Goal: Transaction & Acquisition: Purchase product/service

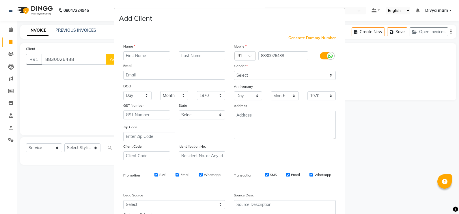
select select "6927"
select select "service"
type input "pratmesh"
click at [247, 72] on select "Select [DEMOGRAPHIC_DATA] [DEMOGRAPHIC_DATA] Other Prefer Not To Say" at bounding box center [285, 75] width 102 height 9
select select "[DEMOGRAPHIC_DATA]"
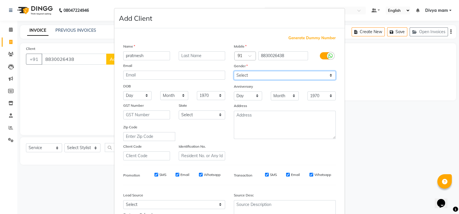
click at [234, 71] on select "Select [DEMOGRAPHIC_DATA] [DEMOGRAPHIC_DATA] Other Prefer Not To Say" at bounding box center [285, 75] width 102 height 9
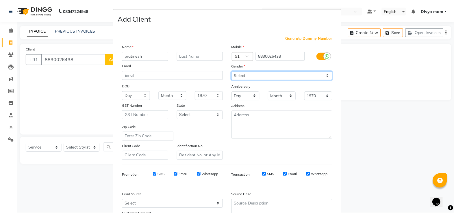
scroll to position [55, 0]
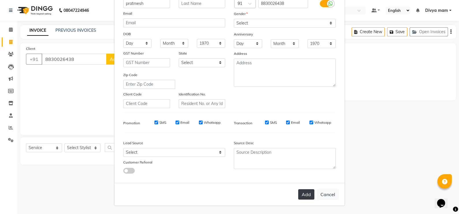
click at [302, 196] on button "Add" at bounding box center [306, 194] width 16 height 10
select select
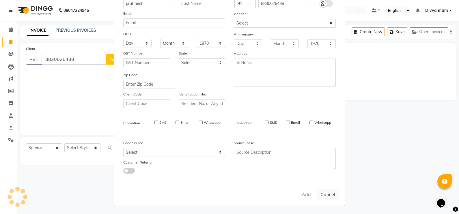
select select
checkbox input "false"
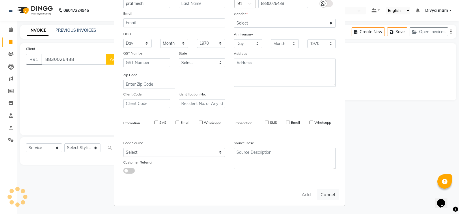
checkbox input "false"
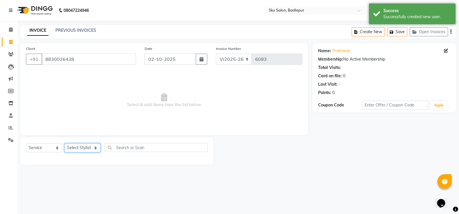
click at [93, 146] on select "Select Stylist [PERSON_NAME] [PERSON_NAME] [PERSON_NAME] [PERSON_NAME] mam [PER…" at bounding box center [82, 148] width 36 height 9
select select "66825"
click at [64, 144] on select "Select Stylist [PERSON_NAME] [PERSON_NAME] [PERSON_NAME] [PERSON_NAME] mam [PER…" at bounding box center [82, 148] width 36 height 9
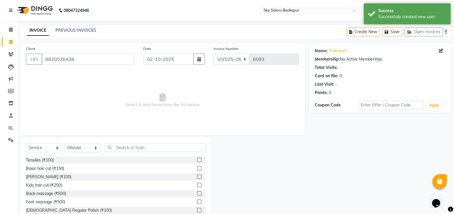
click at [197, 168] on label at bounding box center [199, 168] width 4 height 4
click at [197, 168] on input "checkbox" at bounding box center [199, 169] width 4 height 4
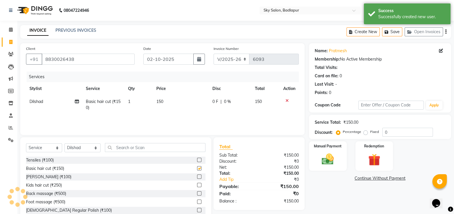
checkbox input "false"
click at [197, 178] on label at bounding box center [199, 177] width 4 height 4
click at [197, 178] on input "checkbox" at bounding box center [199, 177] width 4 height 4
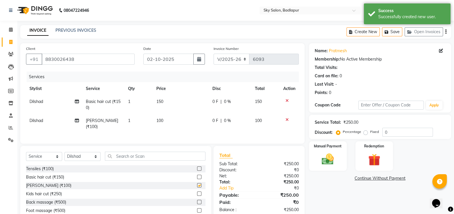
checkbox input "false"
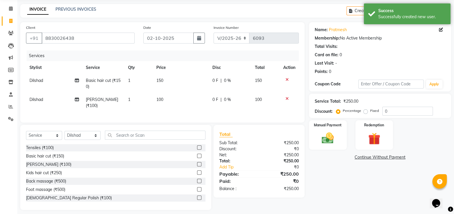
scroll to position [25, 0]
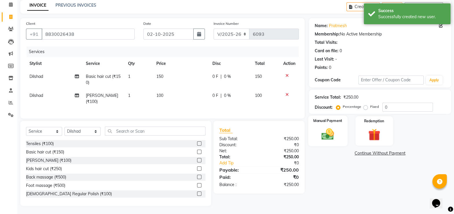
click at [322, 125] on div "Manual Payment" at bounding box center [327, 131] width 39 height 31
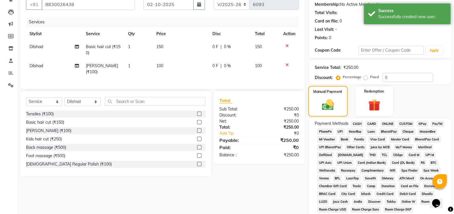
scroll to position [55, 0]
click at [417, 125] on span "GPay" at bounding box center [422, 124] width 12 height 7
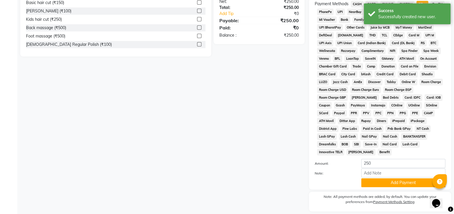
scroll to position [186, 0]
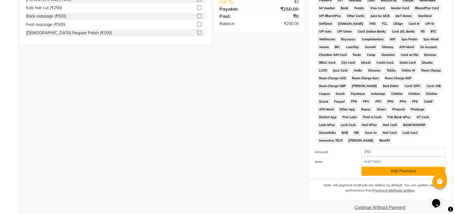
click at [409, 167] on button "Add Payment" at bounding box center [403, 171] width 84 height 9
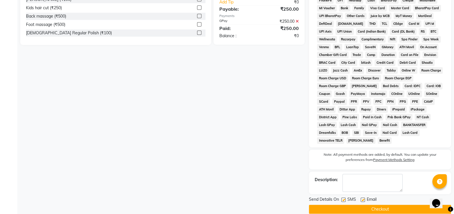
click at [343, 198] on label at bounding box center [343, 200] width 4 height 4
click at [343, 198] on input "checkbox" at bounding box center [343, 200] width 4 height 4
checkbox input "false"
click at [396, 205] on button "Checkout" at bounding box center [380, 209] width 142 height 9
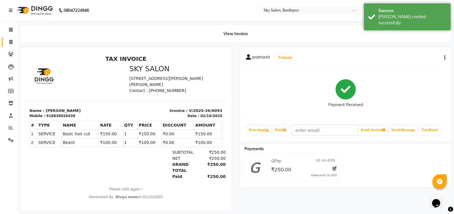
click at [10, 42] on icon at bounding box center [10, 42] width 3 height 4
select select "service"
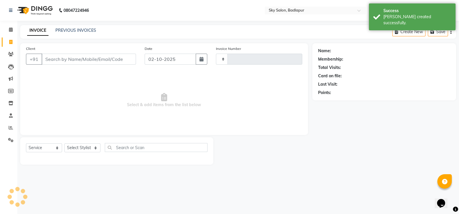
type input "6094"
select select "6927"
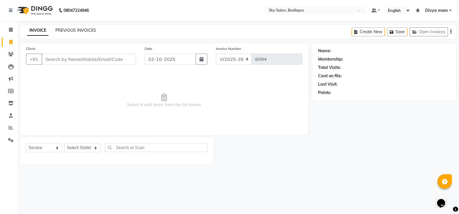
click at [75, 32] on link "PREVIOUS INVOICES" at bounding box center [75, 30] width 41 height 5
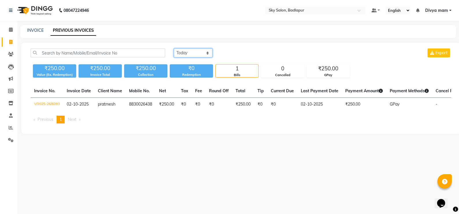
click at [205, 51] on select "[DATE] [DATE] Custom Range" at bounding box center [193, 53] width 39 height 9
select select "[DATE]"
click at [174, 49] on select "[DATE] [DATE] Custom Range" at bounding box center [193, 53] width 39 height 9
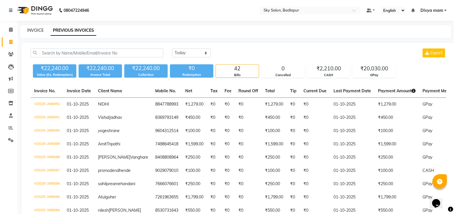
click at [36, 30] on link "INVOICE" at bounding box center [35, 30] width 16 height 5
select select "service"
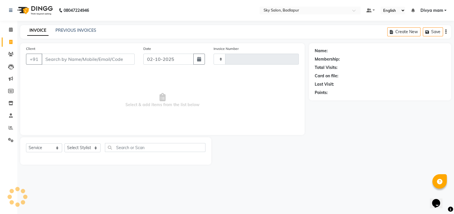
type input "6094"
select select "6927"
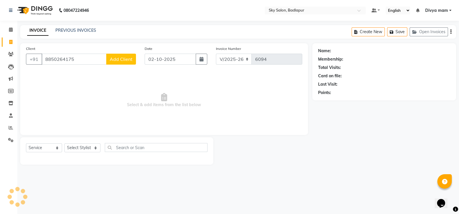
type input "8850264175"
click at [126, 61] on span "Add Client" at bounding box center [121, 59] width 23 height 6
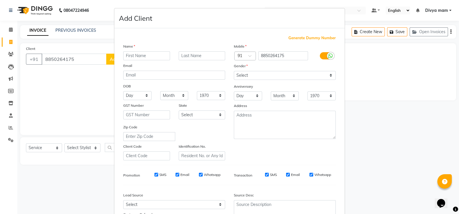
click at [69, 127] on ngb-modal-window "Add Client Generate Dummy Number Name Email DOB Day 01 02 03 04 05 06 07 08 09 …" at bounding box center [229, 107] width 459 height 214
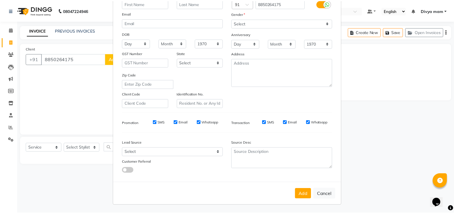
scroll to position [55, 0]
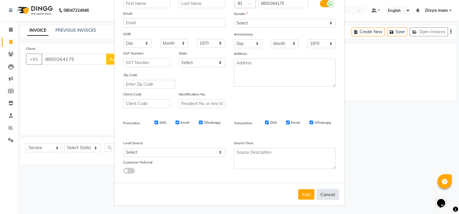
click at [325, 196] on button "Cancel" at bounding box center [328, 194] width 22 height 11
select select
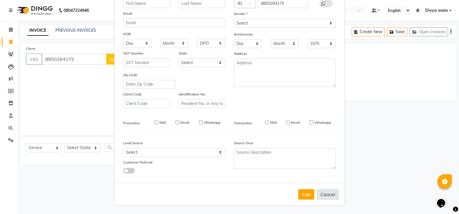
select select
checkbox input "false"
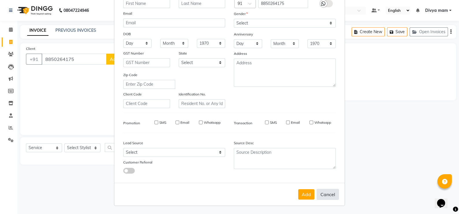
checkbox input "false"
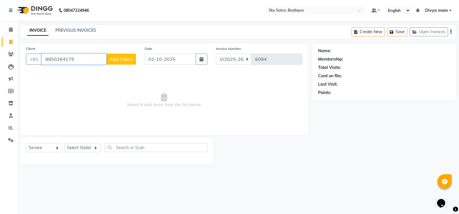
click at [85, 61] on input "8850264175" at bounding box center [74, 59] width 65 height 11
type input "8"
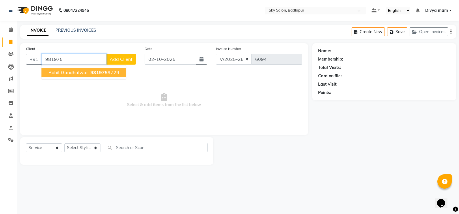
click at [103, 73] on span "981975" at bounding box center [98, 73] width 17 height 6
type input "9819759729"
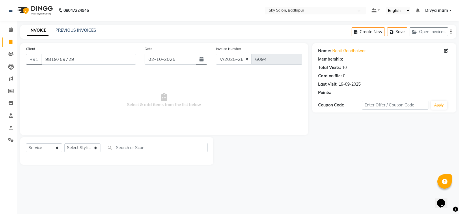
select select "1: Object"
click at [95, 145] on select "Select Stylist [PERSON_NAME] [PERSON_NAME] [PERSON_NAME] [PERSON_NAME] mam [PER…" at bounding box center [82, 148] width 36 height 9
click at [64, 144] on select "Select Stylist [PERSON_NAME] [PERSON_NAME] [PERSON_NAME] [PERSON_NAME] mam [PER…" at bounding box center [82, 148] width 36 height 9
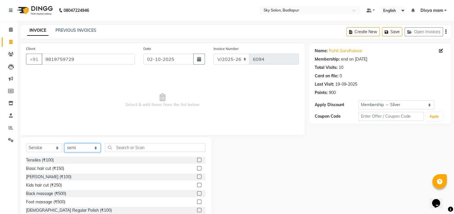
click at [100, 146] on select "Select Stylist [PERSON_NAME] [PERSON_NAME] [PERSON_NAME] [PERSON_NAME] mam [PER…" at bounding box center [82, 148] width 36 height 9
select select "65569"
click at [64, 144] on select "Select Stylist [PERSON_NAME] [PERSON_NAME] [PERSON_NAME] [PERSON_NAME] mam [PER…" at bounding box center [82, 148] width 36 height 9
click at [197, 177] on label at bounding box center [199, 177] width 4 height 4
click at [197, 177] on input "checkbox" at bounding box center [199, 177] width 4 height 4
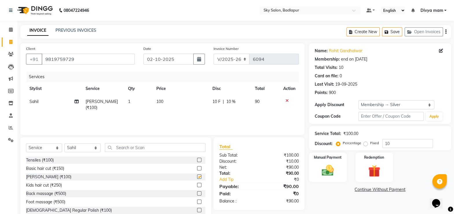
checkbox input "false"
click at [321, 165] on img at bounding box center [327, 170] width 21 height 14
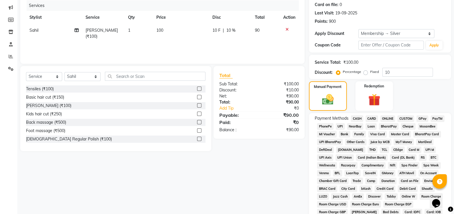
scroll to position [72, 0]
click at [424, 118] on span "GPay" at bounding box center [422, 118] width 12 height 7
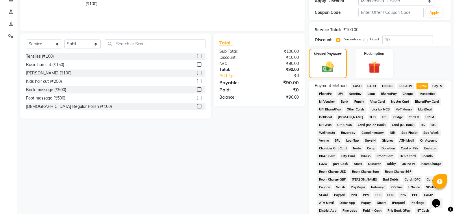
scroll to position [181, 0]
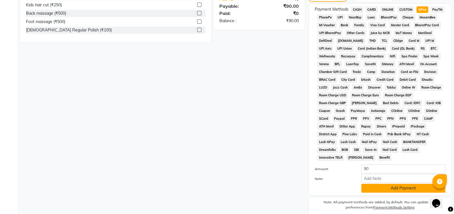
click at [414, 184] on button "Add Payment" at bounding box center [403, 188] width 84 height 9
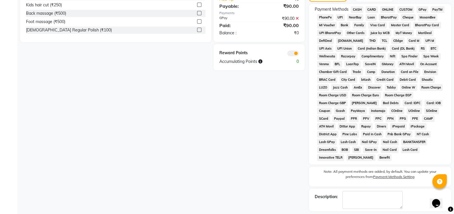
click at [343, 214] on label at bounding box center [343, 217] width 4 height 4
click at [343, 214] on input "checkbox" at bounding box center [343, 217] width 4 height 4
checkbox input "false"
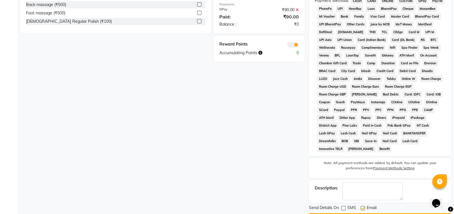
scroll to position [199, 0]
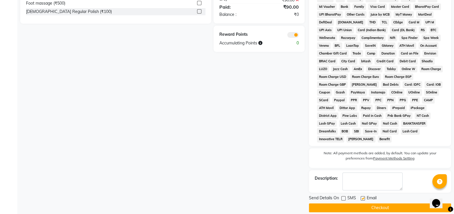
click at [362, 204] on button "Checkout" at bounding box center [380, 208] width 142 height 9
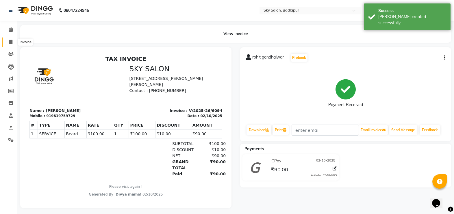
drag, startPoint x: 12, startPoint y: 42, endPoint x: 15, endPoint y: 46, distance: 4.9
click at [12, 42] on span at bounding box center [11, 42] width 10 height 7
select select "service"
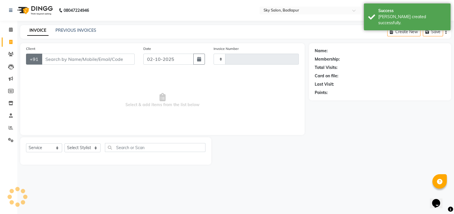
type input "6095"
select select "6927"
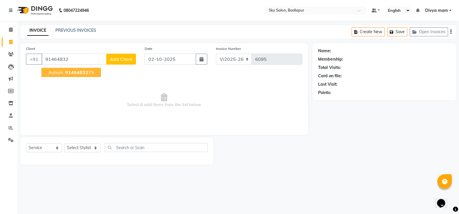
click at [85, 72] on span "91464832" at bounding box center [76, 73] width 23 height 6
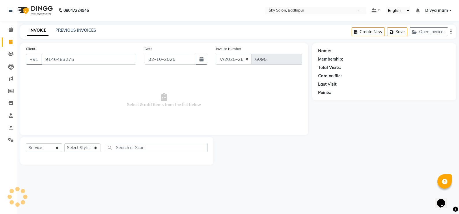
type input "9146483275"
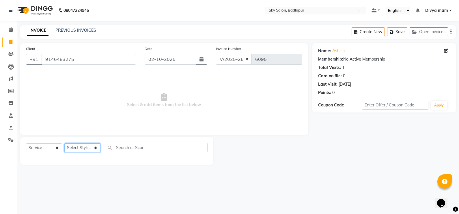
click at [90, 147] on select "Select Stylist [PERSON_NAME] [PERSON_NAME] [PERSON_NAME] [PERSON_NAME] mam [PER…" at bounding box center [82, 148] width 36 height 9
click at [64, 144] on select "Select Stylist [PERSON_NAME] [PERSON_NAME] [PERSON_NAME] [PERSON_NAME] mam [PER…" at bounding box center [82, 148] width 36 height 9
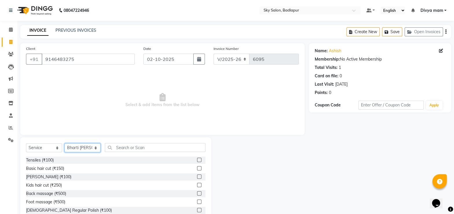
click at [92, 146] on select "Select Stylist [PERSON_NAME] [PERSON_NAME] [PERSON_NAME] [PERSON_NAME] mam [PER…" at bounding box center [82, 148] width 36 height 9
select select "75183"
click at [64, 144] on select "Select Stylist [PERSON_NAME] [PERSON_NAME] [PERSON_NAME] [PERSON_NAME] mam [PER…" at bounding box center [82, 148] width 36 height 9
click at [197, 169] on label at bounding box center [199, 168] width 4 height 4
click at [197, 169] on input "checkbox" at bounding box center [199, 169] width 4 height 4
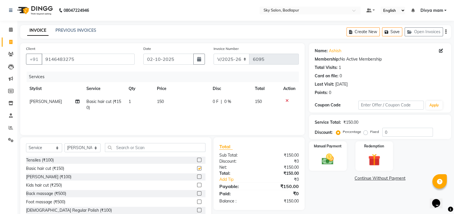
checkbox input "false"
click at [197, 176] on label at bounding box center [199, 177] width 4 height 4
click at [197, 176] on input "checkbox" at bounding box center [199, 177] width 4 height 4
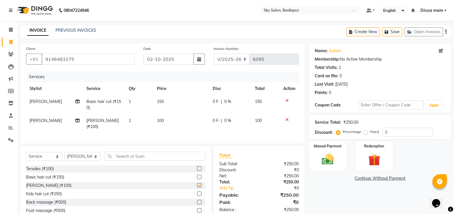
checkbox input "false"
click at [95, 157] on select "Select Stylist [PERSON_NAME] [PERSON_NAME] [PERSON_NAME] [PERSON_NAME] mam [PER…" at bounding box center [82, 156] width 36 height 9
select select "81048"
click at [64, 152] on select "Select Stylist [PERSON_NAME] [PERSON_NAME] [PERSON_NAME] [PERSON_NAME] mam [PER…" at bounding box center [82, 156] width 36 height 9
click at [197, 186] on label at bounding box center [199, 185] width 4 height 4
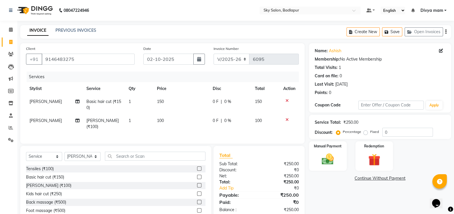
click at [197, 186] on input "checkbox" at bounding box center [199, 186] width 4 height 4
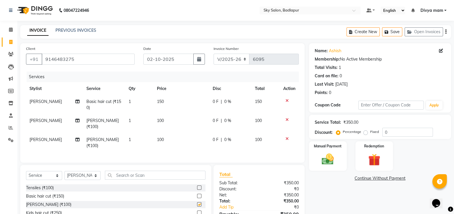
checkbox input "false"
click at [284, 137] on div at bounding box center [289, 139] width 12 height 4
click at [286, 137] on icon at bounding box center [286, 139] width 3 height 4
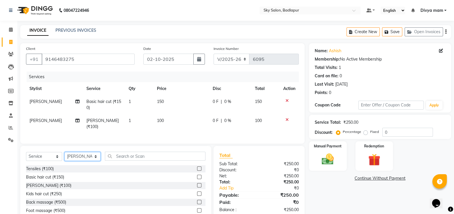
click at [97, 155] on select "Select Stylist [PERSON_NAME] [PERSON_NAME] [PERSON_NAME] [PERSON_NAME] mam [PER…" at bounding box center [82, 156] width 36 height 9
select select "87453"
click at [64, 152] on select "Select Stylist [PERSON_NAME] [PERSON_NAME] [PERSON_NAME] [PERSON_NAME] mam [PER…" at bounding box center [82, 156] width 36 height 9
click at [197, 184] on label at bounding box center [199, 185] width 4 height 4
click at [197, 184] on input "checkbox" at bounding box center [199, 186] width 4 height 4
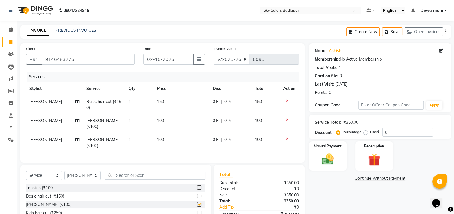
checkbox input "false"
drag, startPoint x: 317, startPoint y: 162, endPoint x: 319, endPoint y: 166, distance: 4.7
click at [317, 162] on div "Manual Payment" at bounding box center [327, 156] width 39 height 31
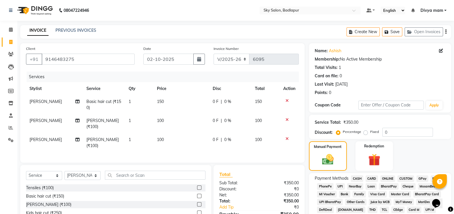
drag, startPoint x: 422, startPoint y: 177, endPoint x: 420, endPoint y: 180, distance: 3.9
click at [422, 177] on span "GPay" at bounding box center [422, 179] width 12 height 7
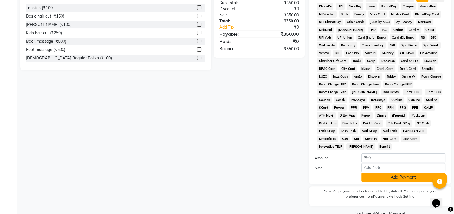
scroll to position [186, 0]
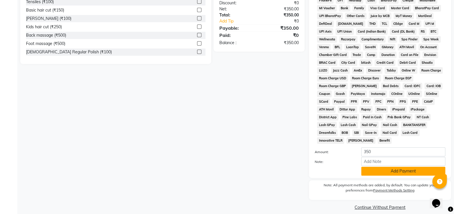
click at [398, 167] on button "Add Payment" at bounding box center [403, 171] width 84 height 9
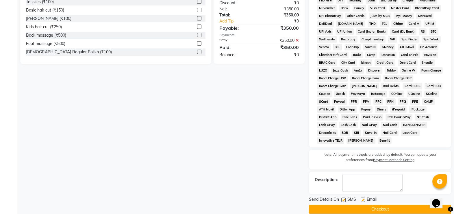
drag, startPoint x: 344, startPoint y: 194, endPoint x: 346, endPoint y: 205, distance: 11.6
click at [344, 198] on label at bounding box center [343, 200] width 4 height 4
click at [344, 198] on input "checkbox" at bounding box center [343, 200] width 4 height 4
checkbox input "false"
click at [351, 205] on button "Checkout" at bounding box center [380, 209] width 142 height 9
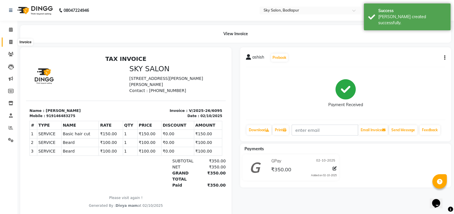
click at [12, 43] on icon at bounding box center [10, 42] width 3 height 4
select select "6927"
select select "service"
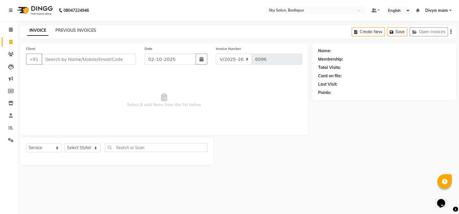
click at [84, 30] on link "PREVIOUS INVOICES" at bounding box center [75, 30] width 41 height 5
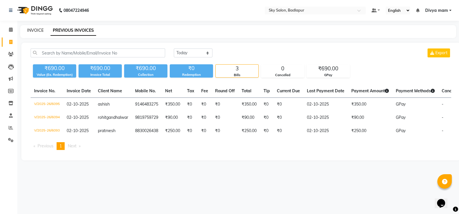
click at [37, 31] on link "INVOICE" at bounding box center [35, 30] width 16 height 5
select select "service"
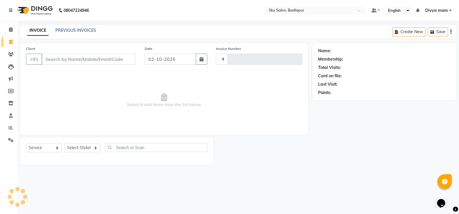
type input "6096"
select select "6927"
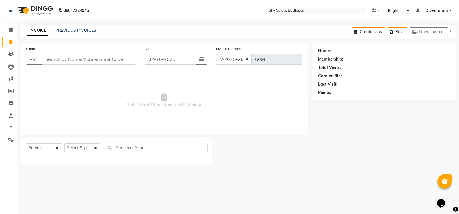
click at [85, 59] on input "Client" at bounding box center [89, 59] width 94 height 11
type input "9082409686"
click at [120, 59] on span "Add Client" at bounding box center [121, 59] width 23 height 6
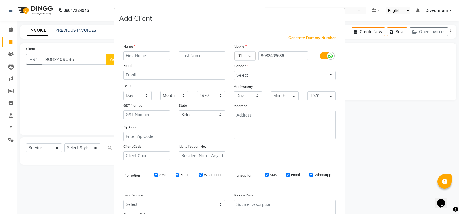
click at [87, 88] on ngb-modal-window "Add Client Generate Dummy Number Name Email DOB Day 01 02 03 04 05 06 07 08 09 …" at bounding box center [229, 107] width 459 height 214
click at [84, 59] on ngb-modal-window "Add Client Generate Dummy Number Name Email DOB Day 01 02 03 04 05 06 07 08 09 …" at bounding box center [229, 107] width 459 height 214
click at [85, 58] on ngb-modal-window "Add Client Generate Dummy Number Name Email DOB Day 01 02 03 04 05 06 07 08 09 …" at bounding box center [229, 107] width 459 height 214
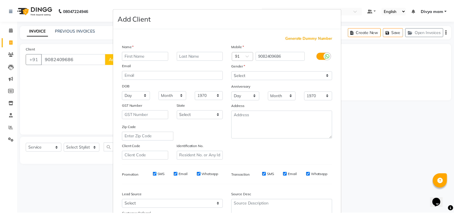
scroll to position [55, 0]
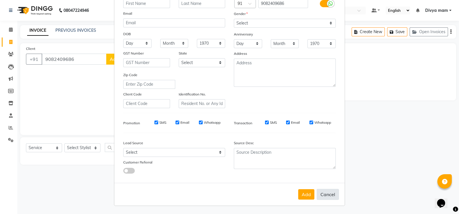
click at [329, 198] on button "Cancel" at bounding box center [328, 194] width 22 height 11
select select
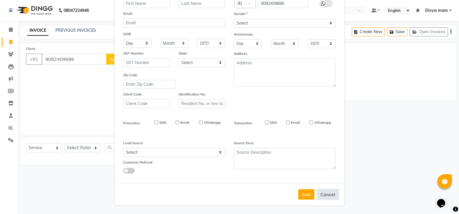
select select
checkbox input "false"
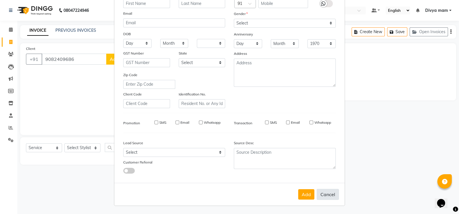
checkbox input "false"
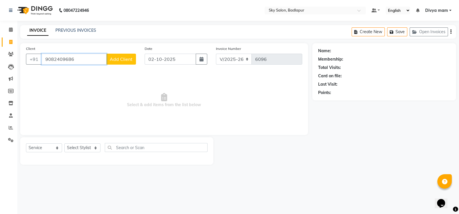
click at [60, 61] on input "9082409686" at bounding box center [74, 59] width 65 height 11
click at [78, 61] on input "9082479686" at bounding box center [74, 59] width 65 height 11
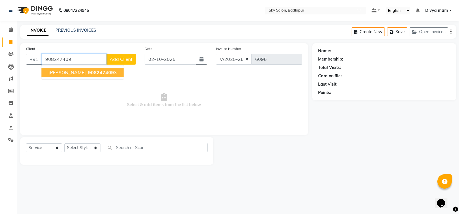
click at [94, 71] on span "908247409" at bounding box center [101, 73] width 26 height 6
type input "9082474093"
select select "1: Object"
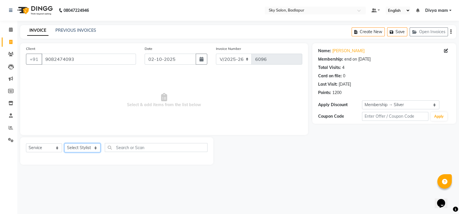
click at [98, 146] on select "Select Stylist [PERSON_NAME] [PERSON_NAME] [PERSON_NAME] [PERSON_NAME] mam [PER…" at bounding box center [82, 148] width 36 height 9
select select "81048"
click at [64, 144] on select "Select Stylist [PERSON_NAME] [PERSON_NAME] [PERSON_NAME] [PERSON_NAME] mam [PER…" at bounding box center [82, 148] width 36 height 9
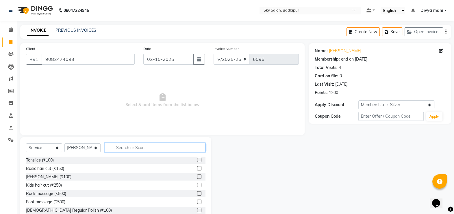
click at [128, 146] on input "text" at bounding box center [155, 147] width 101 height 9
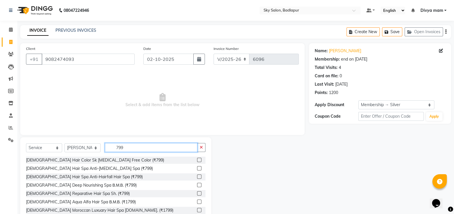
type input "799"
click at [197, 160] on label at bounding box center [199, 160] width 4 height 4
click at [197, 160] on input "checkbox" at bounding box center [199, 161] width 4 height 4
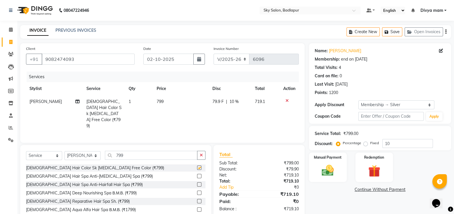
checkbox input "false"
click at [148, 151] on input "799" at bounding box center [151, 155] width 92 height 9
type input "7"
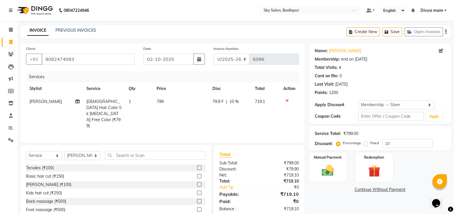
click at [197, 174] on label at bounding box center [199, 176] width 4 height 4
click at [197, 175] on input "checkbox" at bounding box center [199, 177] width 4 height 4
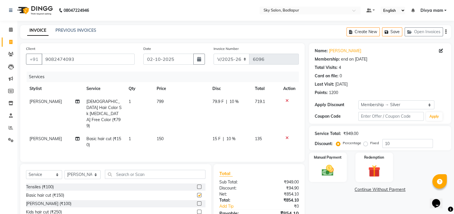
checkbox input "false"
click at [197, 202] on label at bounding box center [199, 204] width 4 height 4
click at [197, 202] on input "checkbox" at bounding box center [199, 204] width 4 height 4
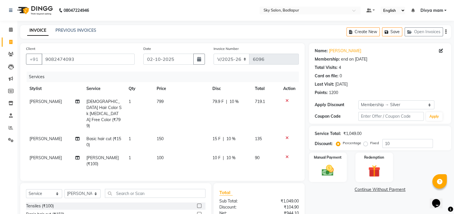
checkbox input "false"
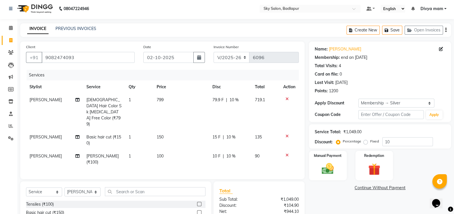
scroll to position [0, 0]
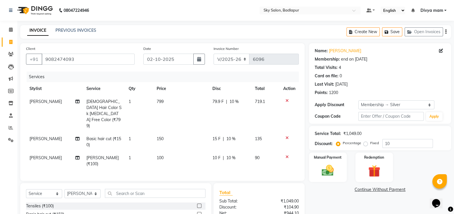
click at [334, 168] on img at bounding box center [328, 171] width 20 height 14
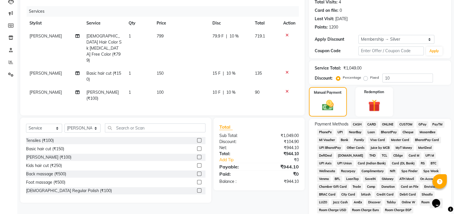
scroll to position [72, 0]
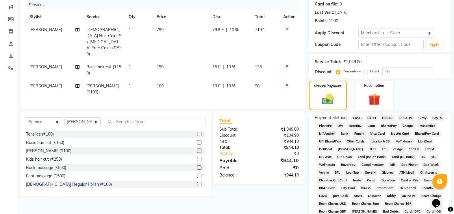
click at [421, 118] on span "GPay" at bounding box center [422, 118] width 12 height 7
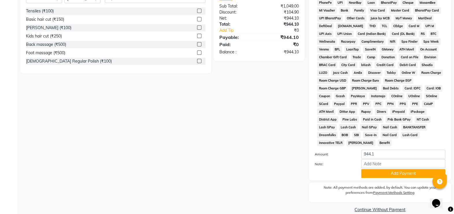
scroll to position [198, 0]
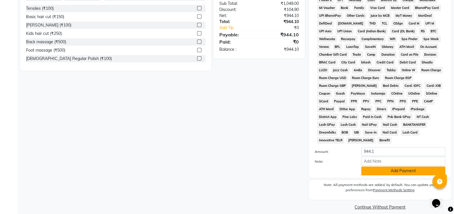
click at [396, 167] on button "Add Payment" at bounding box center [403, 171] width 84 height 9
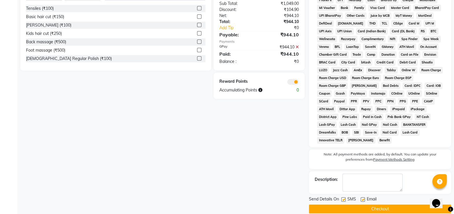
click at [345, 198] on label at bounding box center [343, 200] width 4 height 4
click at [345, 198] on input "checkbox" at bounding box center [343, 200] width 4 height 4
checkbox input "false"
click at [343, 205] on button "Checkout" at bounding box center [380, 209] width 142 height 9
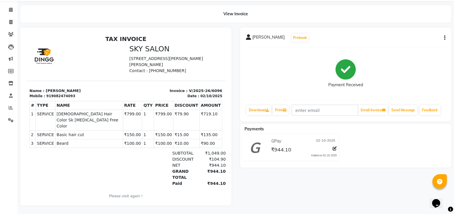
scroll to position [25, 0]
drag, startPoint x: 10, startPoint y: 17, endPoint x: 12, endPoint y: 21, distance: 3.9
click at [10, 20] on icon at bounding box center [10, 22] width 3 height 4
select select "6927"
select select "service"
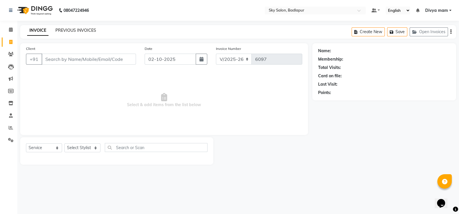
click at [70, 29] on link "PREVIOUS INVOICES" at bounding box center [75, 30] width 41 height 5
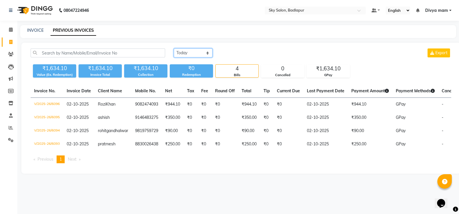
click at [200, 51] on select "[DATE] [DATE] Custom Range" at bounding box center [193, 53] width 39 height 9
click at [174, 49] on select "[DATE] [DATE] Custom Range" at bounding box center [193, 53] width 39 height 9
click at [196, 52] on select "[DATE] [DATE] Custom Range" at bounding box center [195, 53] width 43 height 9
select select "[DATE]"
click at [174, 49] on select "[DATE] [DATE] Custom Range" at bounding box center [195, 53] width 43 height 9
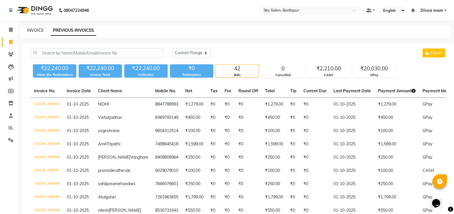
click at [34, 30] on link "INVOICE" at bounding box center [35, 30] width 16 height 5
select select "6927"
select select "service"
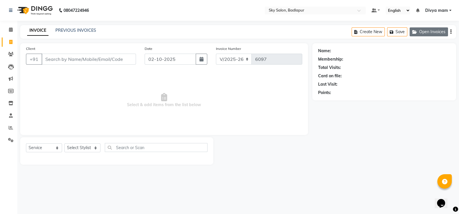
drag, startPoint x: 428, startPoint y: 31, endPoint x: 431, endPoint y: 30, distance: 3.3
click at [431, 30] on button "Open Invoices" at bounding box center [429, 31] width 38 height 9
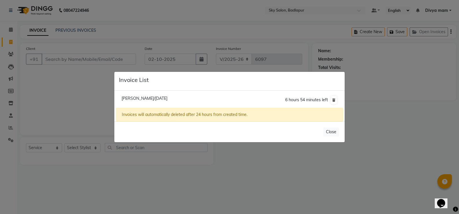
click at [150, 100] on span "[PERSON_NAME]/[DATE]" at bounding box center [145, 98] width 46 height 5
type input "7249340976"
type input "01-10-2025"
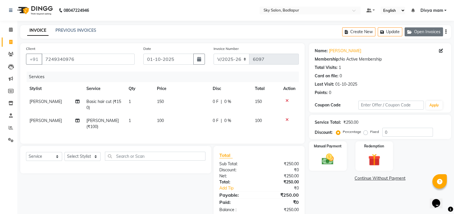
click at [423, 33] on button "Open Invoices" at bounding box center [423, 31] width 38 height 9
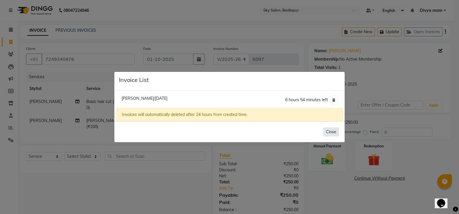
click at [333, 135] on button "Close" at bounding box center [331, 132] width 16 height 9
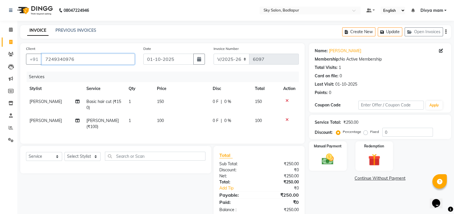
drag, startPoint x: 45, startPoint y: 59, endPoint x: 85, endPoint y: 59, distance: 40.4
click at [85, 59] on input "7249340976" at bounding box center [88, 59] width 93 height 11
click at [65, 33] on link "PREVIOUS INVOICES" at bounding box center [75, 30] width 41 height 5
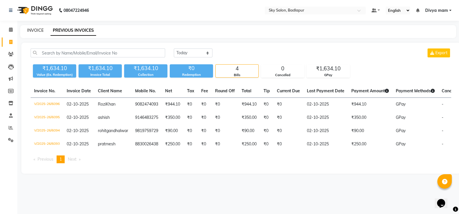
click at [36, 32] on link "INVOICE" at bounding box center [35, 30] width 16 height 5
select select "service"
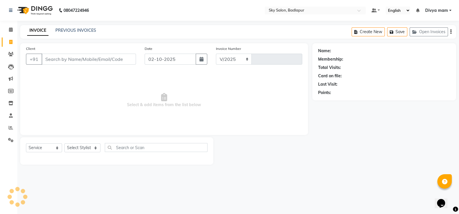
select select "6927"
type input "6097"
click at [85, 27] on div "PREVIOUS INVOICES" at bounding box center [75, 30] width 41 height 6
click at [87, 31] on link "PREVIOUS INVOICES" at bounding box center [75, 30] width 41 height 5
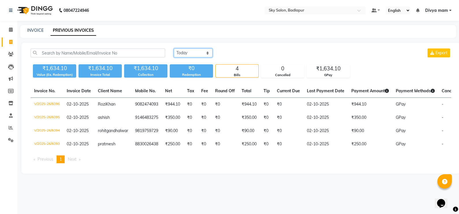
click at [204, 54] on select "[DATE] [DATE] Custom Range" at bounding box center [193, 53] width 39 height 9
select select "[DATE]"
click at [174, 49] on select "[DATE] [DATE] Custom Range" at bounding box center [193, 53] width 39 height 9
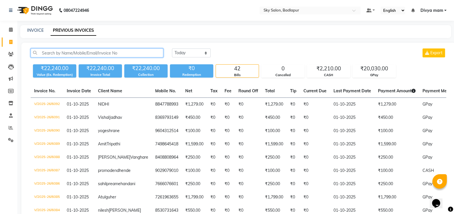
paste input "7249340976"
type input "7249340976"
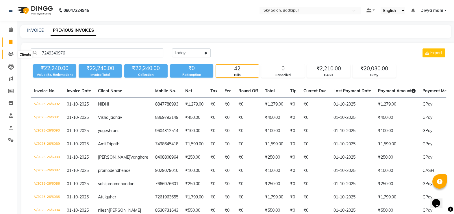
click at [13, 53] on icon at bounding box center [10, 54] width 5 height 4
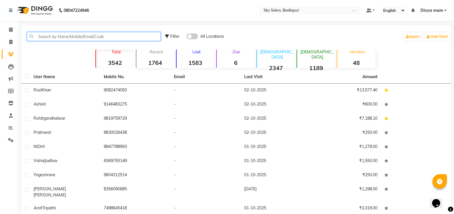
click at [137, 37] on input "text" at bounding box center [94, 36] width 134 height 9
paste input "7249340976"
type input "7249340976"
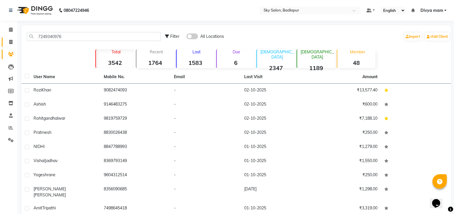
click at [11, 41] on icon at bounding box center [10, 42] width 3 height 4
select select "service"
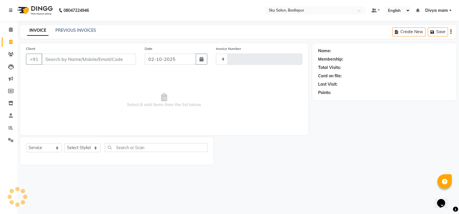
type input "6097"
select select "6927"
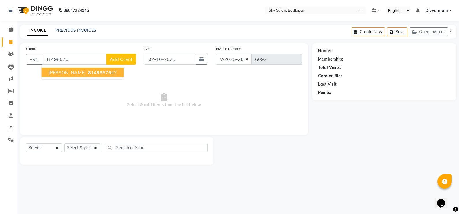
click at [88, 74] on span "81498576" at bounding box center [99, 73] width 23 height 6
type input "8149857642"
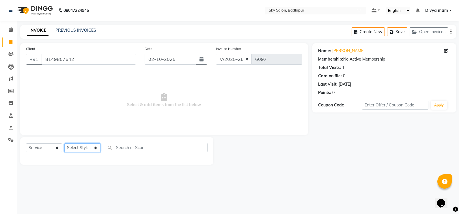
click at [99, 144] on select "Select Stylist [PERSON_NAME] [PERSON_NAME] [PERSON_NAME] [PERSON_NAME] mam [PER…" at bounding box center [82, 148] width 36 height 9
select select "54796"
click at [64, 144] on select "Select Stylist [PERSON_NAME] [PERSON_NAME] [PERSON_NAME] [PERSON_NAME] mam [PER…" at bounding box center [82, 148] width 36 height 9
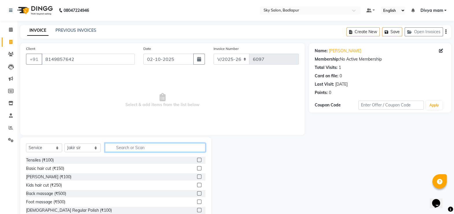
click at [129, 144] on input "text" at bounding box center [155, 147] width 101 height 9
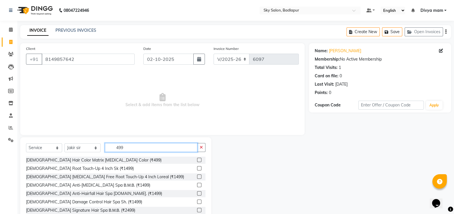
type input "499"
click at [197, 160] on label at bounding box center [199, 160] width 4 height 4
click at [197, 160] on input "checkbox" at bounding box center [199, 161] width 4 height 4
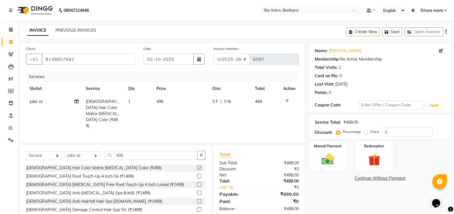
checkbox input "false"
click at [340, 166] on div "Manual Payment" at bounding box center [327, 156] width 39 height 31
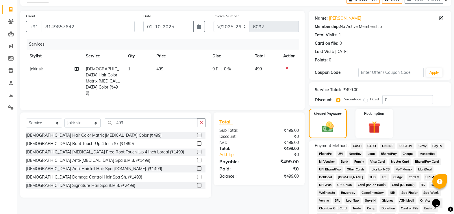
click at [425, 143] on span "GPay" at bounding box center [422, 146] width 12 height 7
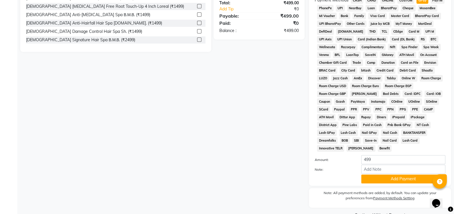
scroll to position [186, 0]
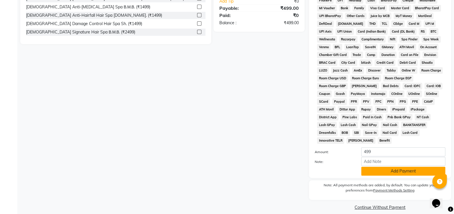
click at [387, 167] on button "Add Payment" at bounding box center [403, 171] width 84 height 9
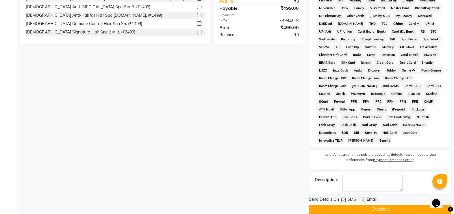
click at [343, 198] on label at bounding box center [343, 200] width 4 height 4
click at [343, 198] on input "checkbox" at bounding box center [343, 200] width 4 height 4
checkbox input "false"
click at [341, 205] on button "Checkout" at bounding box center [380, 209] width 142 height 9
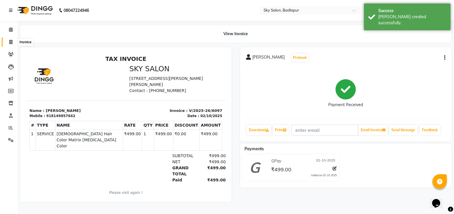
drag, startPoint x: 9, startPoint y: 42, endPoint x: 16, endPoint y: 42, distance: 7.2
click at [9, 42] on span at bounding box center [11, 42] width 10 height 7
select select "6927"
select select "service"
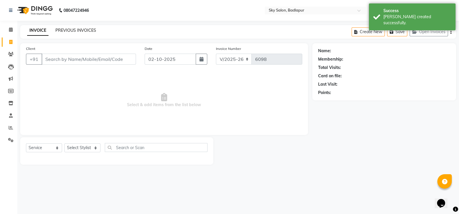
click at [75, 30] on link "PREVIOUS INVOICES" at bounding box center [75, 30] width 41 height 5
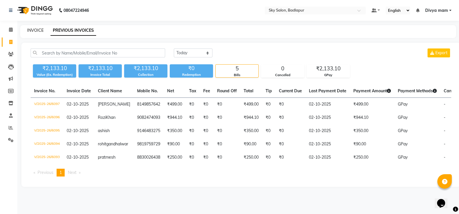
click at [38, 31] on link "INVOICE" at bounding box center [35, 30] width 16 height 5
select select "service"
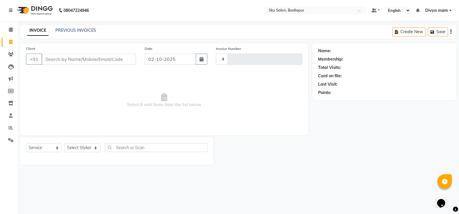
type input "6098"
select select "6927"
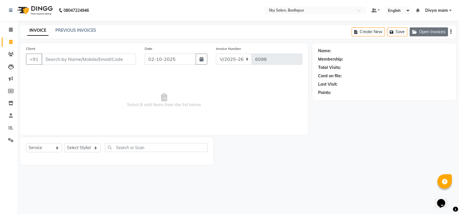
click at [436, 31] on button "Open Invoices" at bounding box center [429, 31] width 38 height 9
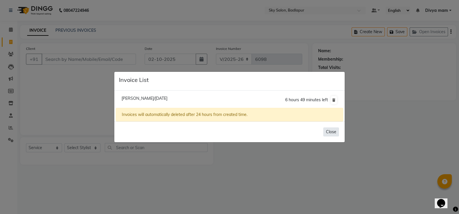
click at [333, 134] on button "Close" at bounding box center [331, 132] width 16 height 9
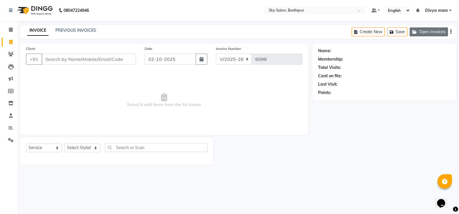
click at [421, 30] on button "Open Invoices" at bounding box center [429, 31] width 38 height 9
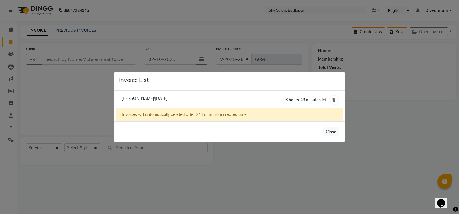
click at [159, 99] on span "[PERSON_NAME]/[DATE]" at bounding box center [145, 98] width 46 height 5
type input "7249340976"
type input "01-10-2025"
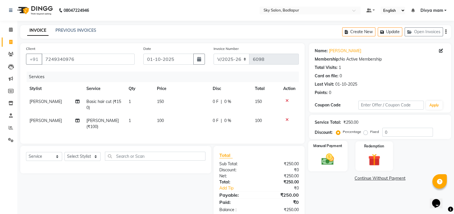
click at [325, 159] on img at bounding box center [327, 159] width 21 height 14
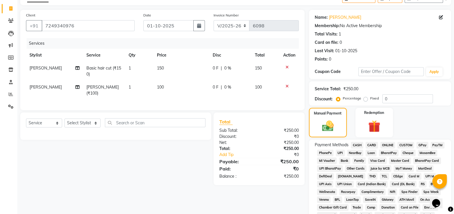
scroll to position [36, 0]
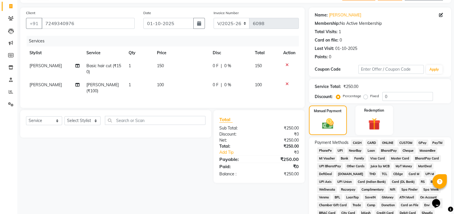
click at [356, 142] on span "CASH" at bounding box center [357, 143] width 12 height 7
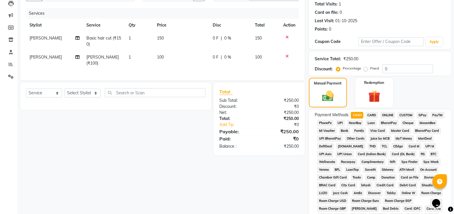
scroll to position [186, 0]
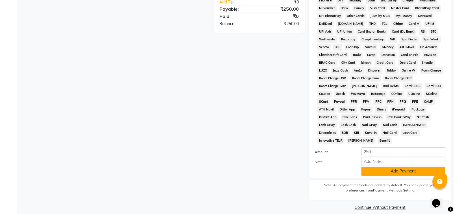
click at [377, 167] on button "Add Payment" at bounding box center [403, 171] width 84 height 9
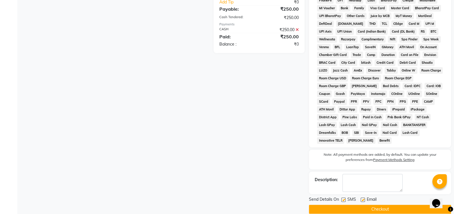
click at [344, 198] on label at bounding box center [343, 200] width 4 height 4
click at [344, 198] on input "checkbox" at bounding box center [343, 200] width 4 height 4
checkbox input "false"
click at [347, 205] on button "Checkout" at bounding box center [380, 209] width 142 height 9
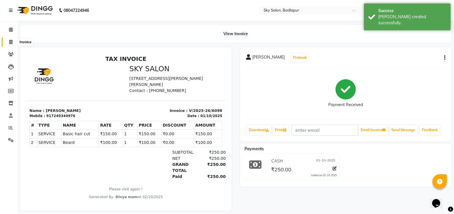
click at [11, 40] on icon at bounding box center [10, 42] width 3 height 4
select select "service"
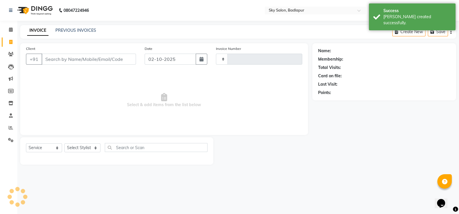
type input "6099"
select select "6927"
click at [79, 32] on link "PREVIOUS INVOICES" at bounding box center [75, 30] width 41 height 5
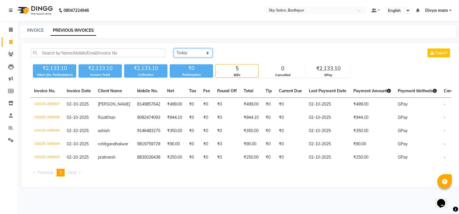
click at [200, 55] on select "[DATE] [DATE] Custom Range" at bounding box center [193, 53] width 39 height 9
select select "[DATE]"
click at [174, 49] on select "[DATE] [DATE] Custom Range" at bounding box center [193, 53] width 39 height 9
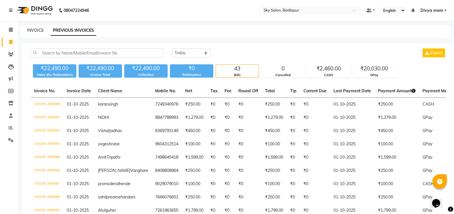
click at [34, 30] on link "INVOICE" at bounding box center [35, 30] width 16 height 5
select select "service"
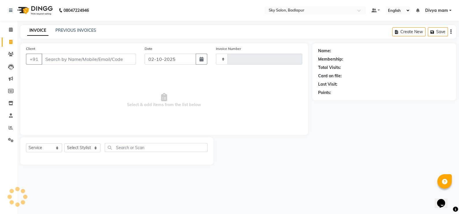
type input "6099"
select select "6927"
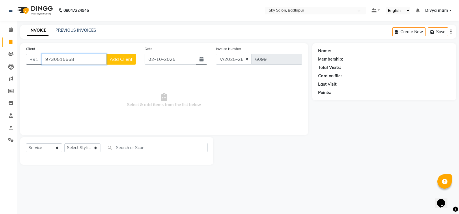
type input "9730515668"
click at [118, 60] on span "Add Client" at bounding box center [121, 59] width 23 height 6
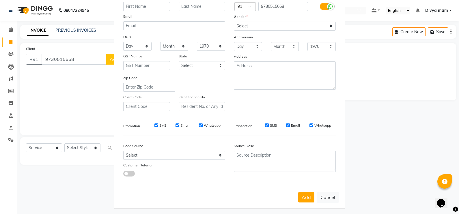
scroll to position [55, 0]
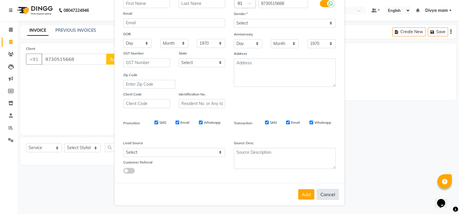
click at [329, 195] on button "Cancel" at bounding box center [328, 194] width 22 height 11
select select
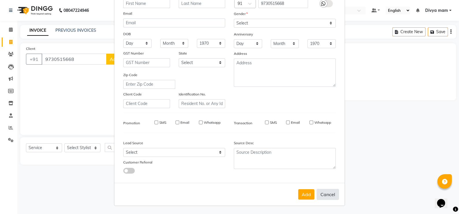
select select
checkbox input "false"
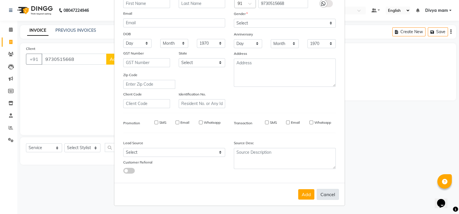
checkbox input "false"
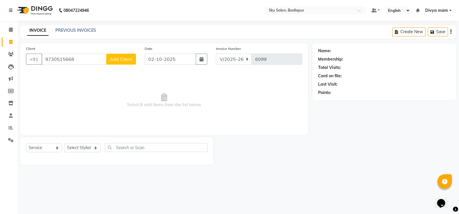
click at [116, 61] on span "Add Client" at bounding box center [121, 59] width 23 height 6
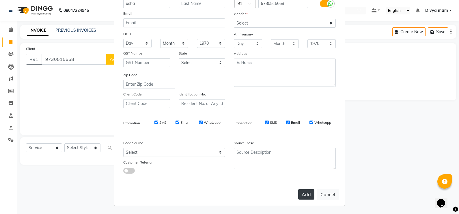
type input "usha"
click at [303, 195] on button "Add" at bounding box center [306, 194] width 16 height 10
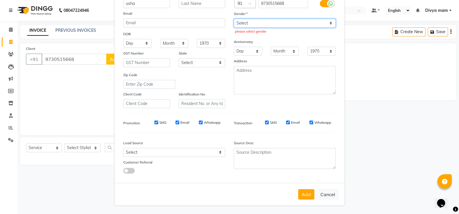
click at [326, 23] on select "Select [DEMOGRAPHIC_DATA] [DEMOGRAPHIC_DATA] Other Prefer Not To Say" at bounding box center [285, 23] width 102 height 9
click at [234, 19] on select "Select [DEMOGRAPHIC_DATA] [DEMOGRAPHIC_DATA] Other Prefer Not To Say" at bounding box center [285, 23] width 102 height 9
click at [306, 19] on select "Select [DEMOGRAPHIC_DATA] [DEMOGRAPHIC_DATA] Other Prefer Not To Say" at bounding box center [285, 23] width 102 height 9
click at [234, 19] on select "Select [DEMOGRAPHIC_DATA] [DEMOGRAPHIC_DATA] Other Prefer Not To Say" at bounding box center [285, 23] width 102 height 9
click at [273, 25] on select "Select [DEMOGRAPHIC_DATA] [DEMOGRAPHIC_DATA] Other Prefer Not To Say" at bounding box center [285, 23] width 102 height 9
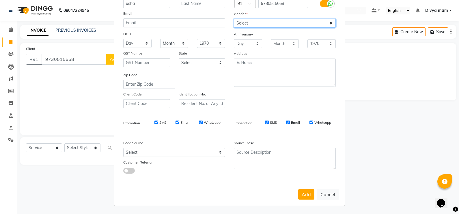
select select "[DEMOGRAPHIC_DATA]"
click at [234, 19] on select "Select [DEMOGRAPHIC_DATA] [DEMOGRAPHIC_DATA] Other Prefer Not To Say" at bounding box center [285, 23] width 102 height 9
click at [307, 198] on button "Add" at bounding box center [306, 194] width 16 height 10
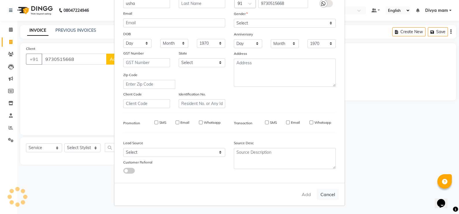
select select
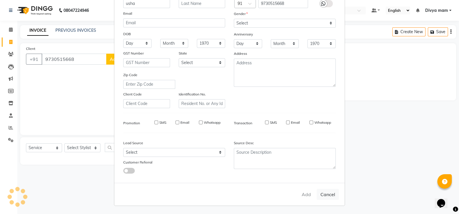
select select
checkbox input "false"
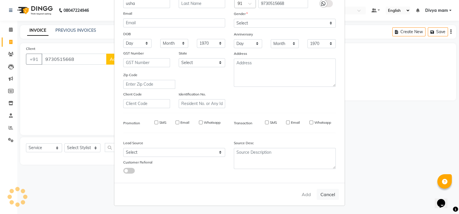
checkbox input "false"
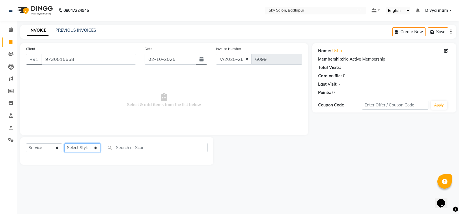
click at [88, 150] on select "Select Stylist [PERSON_NAME] [PERSON_NAME] [PERSON_NAME] [PERSON_NAME] mam [PER…" at bounding box center [82, 148] width 36 height 9
select select "81048"
click at [64, 144] on select "Select Stylist [PERSON_NAME] [PERSON_NAME] [PERSON_NAME] [PERSON_NAME] mam [PER…" at bounding box center [82, 148] width 36 height 9
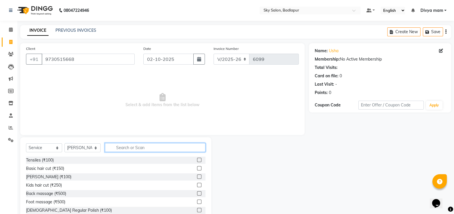
click at [170, 150] on input "text" at bounding box center [155, 147] width 101 height 9
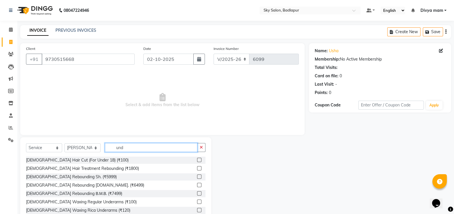
type input "und"
click at [197, 161] on label at bounding box center [199, 160] width 4 height 4
click at [197, 161] on input "checkbox" at bounding box center [199, 161] width 4 height 4
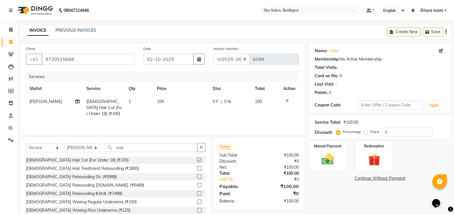
checkbox input "false"
click at [330, 162] on img at bounding box center [327, 159] width 21 height 14
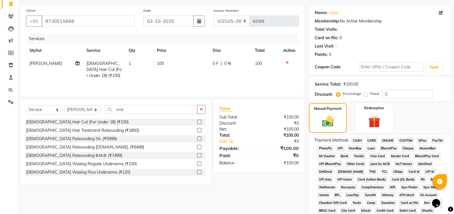
scroll to position [72, 0]
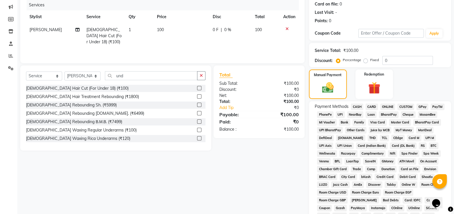
click at [358, 105] on span "CASH" at bounding box center [357, 107] width 12 height 7
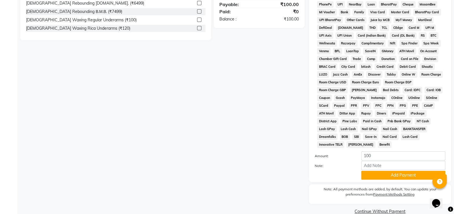
scroll to position [186, 0]
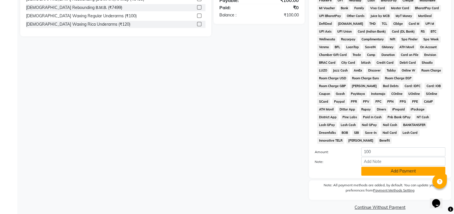
click at [389, 167] on button "Add Payment" at bounding box center [403, 171] width 84 height 9
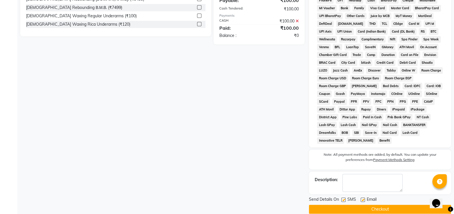
click at [342, 198] on label at bounding box center [343, 200] width 4 height 4
click at [342, 198] on input "checkbox" at bounding box center [343, 200] width 4 height 4
checkbox input "false"
click at [347, 205] on button "Checkout" at bounding box center [380, 209] width 142 height 9
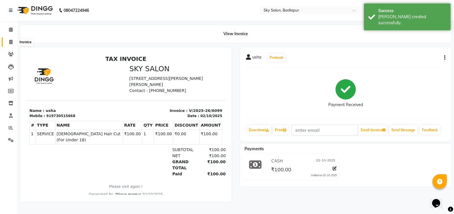
click at [13, 42] on span at bounding box center [11, 42] width 10 height 7
select select "6927"
select select "service"
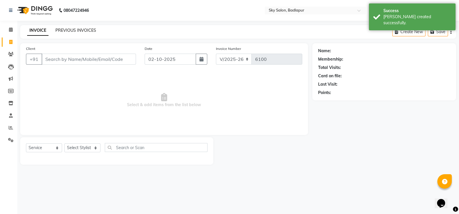
click at [72, 29] on link "PREVIOUS INVOICES" at bounding box center [75, 30] width 41 height 5
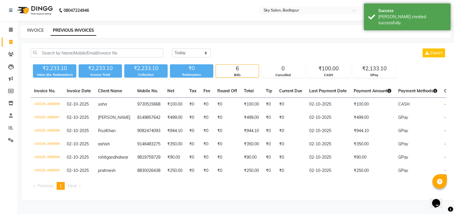
click at [33, 30] on link "INVOICE" at bounding box center [35, 30] width 16 height 5
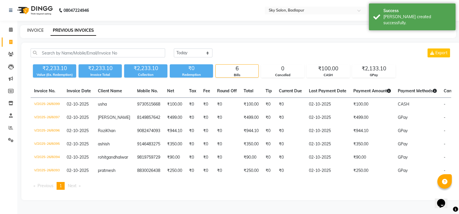
select select "service"
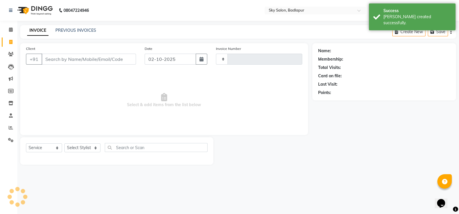
type input "6100"
select select "6927"
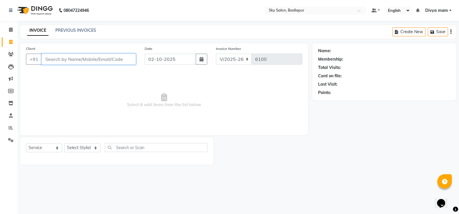
click at [115, 61] on input "Client" at bounding box center [89, 59] width 94 height 11
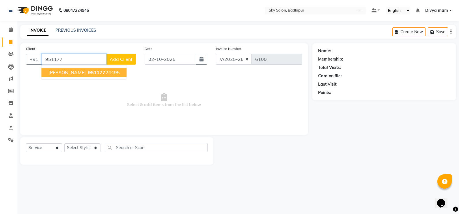
click at [88, 75] on span "951177" at bounding box center [96, 73] width 17 height 6
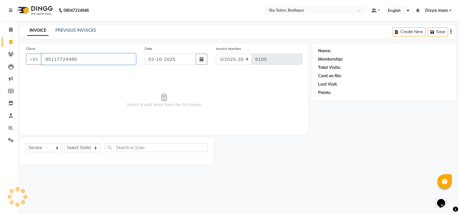
type input "95117724495"
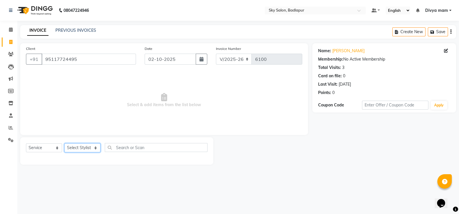
click at [85, 145] on select "Select Stylist [PERSON_NAME] [PERSON_NAME] [PERSON_NAME] [PERSON_NAME] mam [PER…" at bounding box center [82, 148] width 36 height 9
select select "66825"
click at [64, 144] on select "Select Stylist [PERSON_NAME] [PERSON_NAME] [PERSON_NAME] [PERSON_NAME] mam [PER…" at bounding box center [82, 148] width 36 height 9
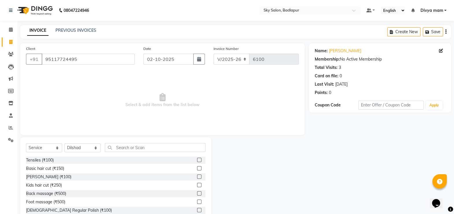
drag, startPoint x: 194, startPoint y: 169, endPoint x: 192, endPoint y: 173, distance: 4.6
click at [192, 173] on div "Tensiles (₹100) Basic hair cut (₹150) [PERSON_NAME] (₹100) Kids hair cut (₹250)…" at bounding box center [115, 186] width 179 height 58
click at [197, 176] on label at bounding box center [199, 177] width 4 height 4
click at [197, 176] on input "checkbox" at bounding box center [199, 177] width 4 height 4
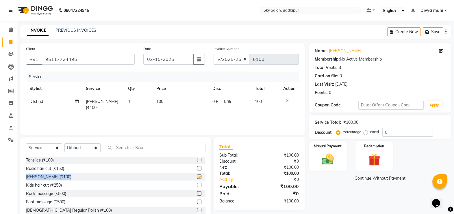
checkbox input "false"
click at [197, 170] on label at bounding box center [199, 168] width 4 height 4
click at [197, 170] on input "checkbox" at bounding box center [199, 169] width 4 height 4
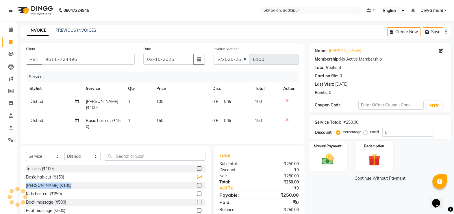
checkbox input "false"
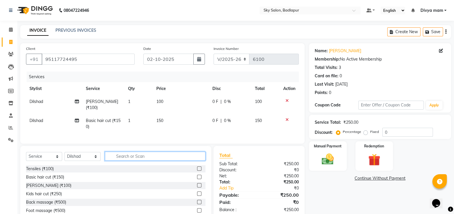
click at [194, 154] on input "text" at bounding box center [155, 156] width 101 height 9
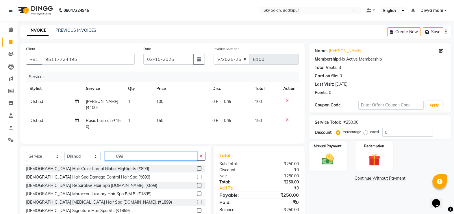
type input "899"
click at [197, 177] on label at bounding box center [199, 177] width 4 height 4
click at [197, 177] on input "checkbox" at bounding box center [199, 178] width 4 height 4
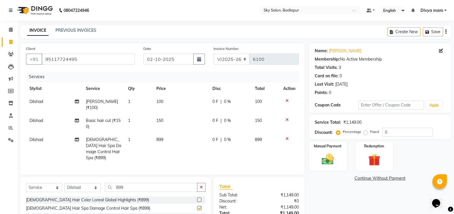
checkbox input "false"
click at [336, 168] on div "Manual Payment" at bounding box center [327, 156] width 39 height 31
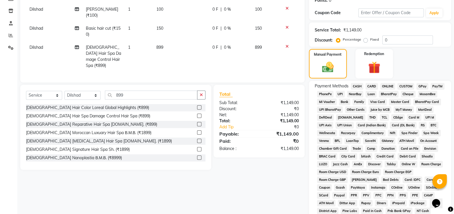
scroll to position [144, 0]
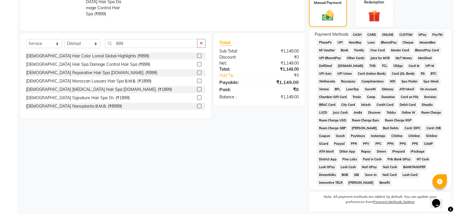
click at [422, 32] on span "GPay" at bounding box center [422, 34] width 12 height 7
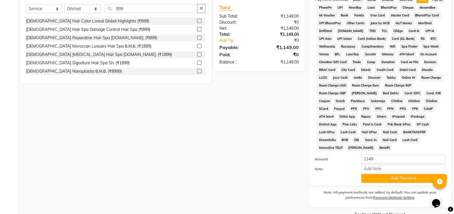
scroll to position [186, 0]
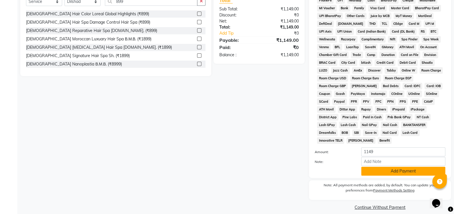
click at [404, 168] on button "Add Payment" at bounding box center [403, 171] width 84 height 9
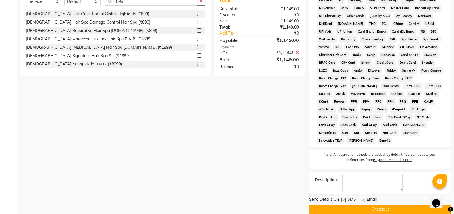
click at [344, 198] on label at bounding box center [343, 200] width 4 height 4
click at [344, 198] on input "checkbox" at bounding box center [343, 200] width 4 height 4
checkbox input "false"
click at [347, 205] on button "Checkout" at bounding box center [380, 209] width 142 height 9
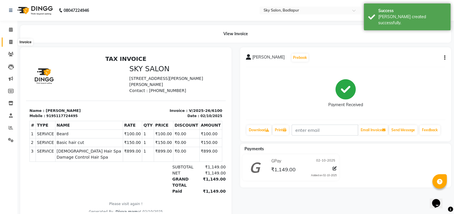
click at [9, 39] on span at bounding box center [11, 42] width 10 height 7
select select "6927"
select select "service"
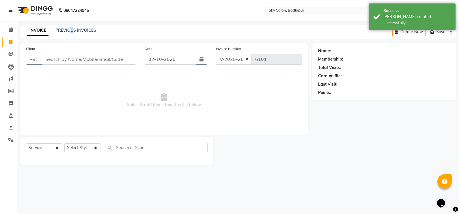
click at [72, 27] on div "INVOICE PREVIOUS INVOICES Create New Save" at bounding box center [238, 32] width 436 height 14
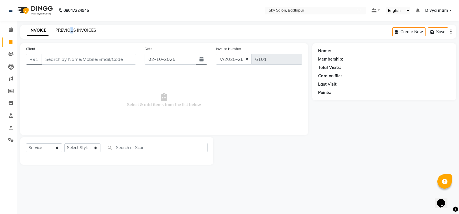
click at [63, 32] on link "PREVIOUS INVOICES" at bounding box center [75, 30] width 41 height 5
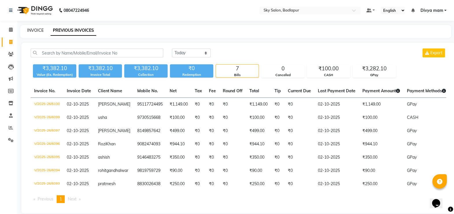
click at [36, 31] on link "INVOICE" at bounding box center [35, 30] width 16 height 5
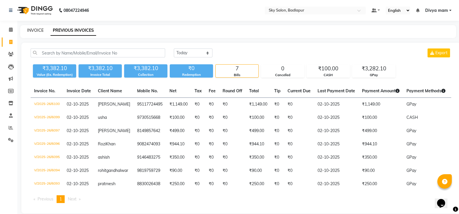
select select "service"
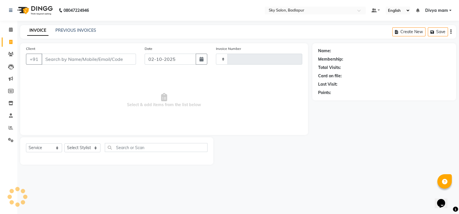
type input "6101"
select select "6927"
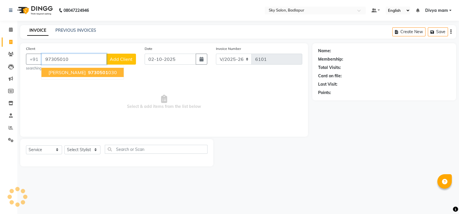
click at [70, 76] on button "[PERSON_NAME] 9730501 030" at bounding box center [83, 72] width 82 height 9
type input "9730501030"
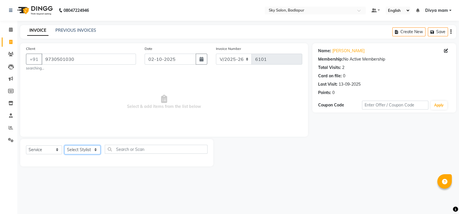
click at [86, 151] on select "Select Stylist [PERSON_NAME] [PERSON_NAME] [PERSON_NAME] [PERSON_NAME] mam [PER…" at bounding box center [82, 150] width 36 height 9
select select "81048"
click at [64, 146] on select "Select Stylist [PERSON_NAME] [PERSON_NAME] [PERSON_NAME] [PERSON_NAME] mam [PER…" at bounding box center [82, 150] width 36 height 9
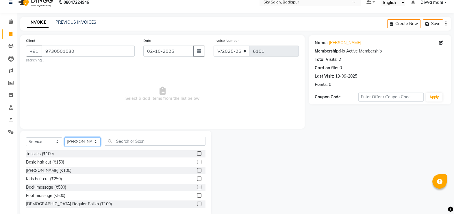
scroll to position [19, 0]
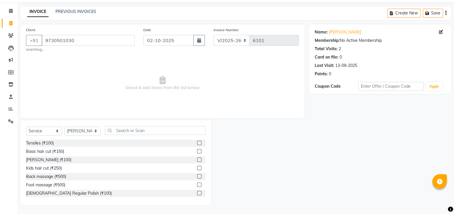
click at [197, 152] on label at bounding box center [199, 151] width 4 height 4
click at [197, 152] on input "checkbox" at bounding box center [199, 152] width 4 height 4
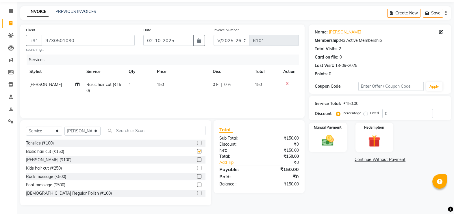
checkbox input "false"
click at [197, 160] on label at bounding box center [199, 160] width 4 height 4
click at [197, 160] on input "checkbox" at bounding box center [199, 160] width 4 height 4
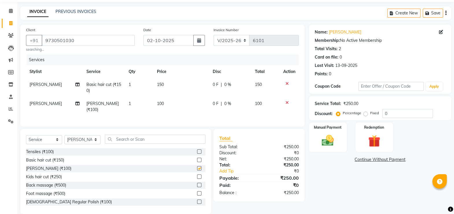
checkbox input "false"
click at [184, 140] on input "text" at bounding box center [155, 139] width 101 height 9
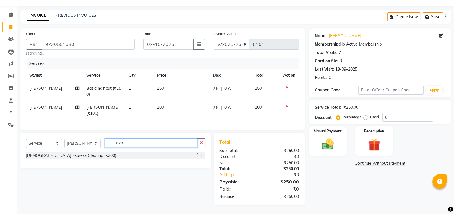
scroll to position [14, 0]
type input "exp"
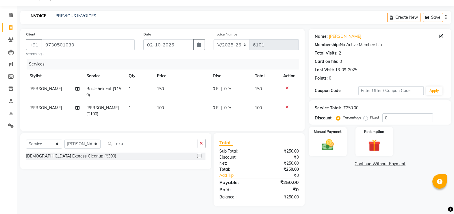
click at [200, 156] on label at bounding box center [199, 156] width 4 height 4
click at [200, 156] on input "checkbox" at bounding box center [199, 157] width 4 height 4
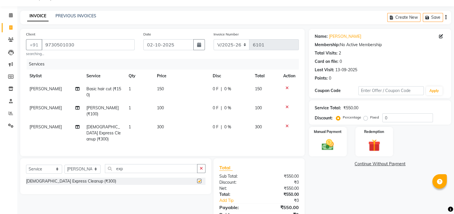
checkbox input "false"
click at [201, 167] on icon "button" at bounding box center [201, 169] width 3 height 4
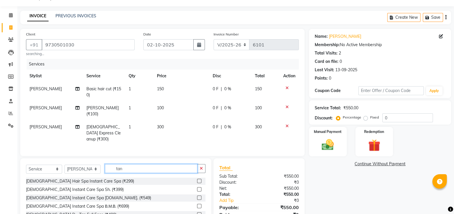
type input "tan"
click at [197, 213] on label at bounding box center [199, 215] width 4 height 4
click at [197, 213] on input "checkbox" at bounding box center [199, 215] width 4 height 4
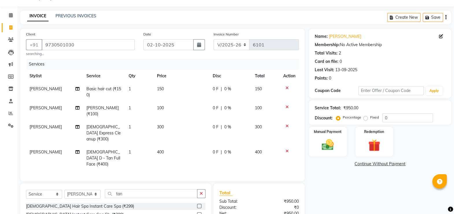
checkbox input "false"
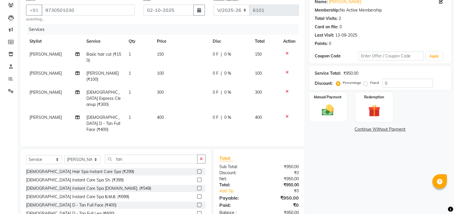
scroll to position [51, 0]
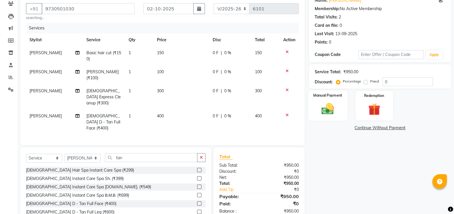
click at [335, 111] on img at bounding box center [327, 109] width 21 height 14
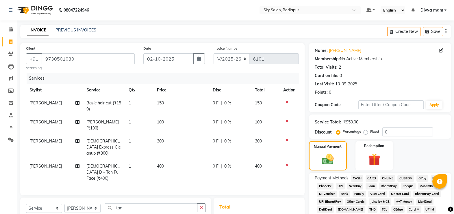
scroll to position [0, 0]
click at [229, 139] on span "0 %" at bounding box center [227, 142] width 7 height 6
select select "81048"
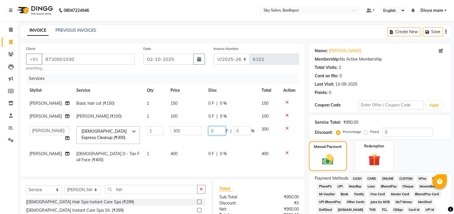
click at [218, 133] on input "0" at bounding box center [216, 131] width 17 height 9
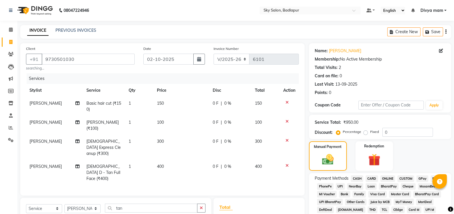
click at [228, 139] on span "0 %" at bounding box center [227, 142] width 7 height 6
select select "81048"
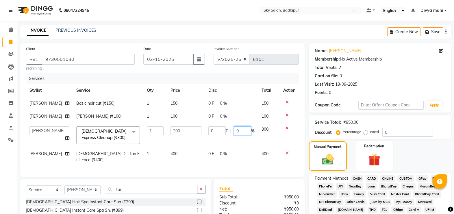
click at [247, 133] on input "0" at bounding box center [242, 131] width 17 height 9
type input "10"
click at [229, 159] on td "0 F | 0 %" at bounding box center [231, 157] width 53 height 19
select select "81048"
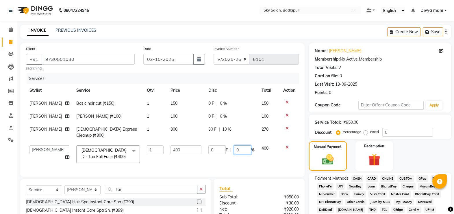
click at [242, 146] on input "0" at bounding box center [242, 150] width 17 height 9
type input "10"
click at [261, 154] on td "400" at bounding box center [269, 154] width 22 height 25
select select "81048"
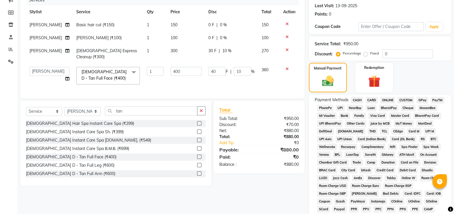
scroll to position [108, 0]
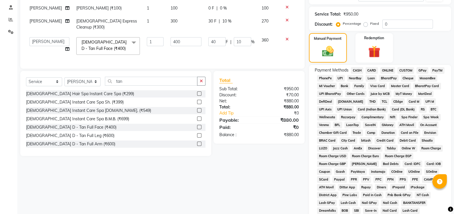
click at [422, 72] on span "GPay" at bounding box center [422, 70] width 12 height 7
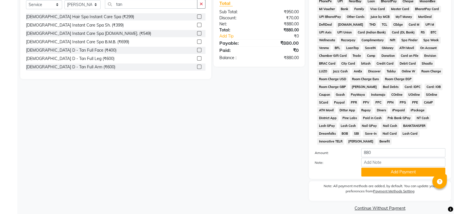
scroll to position [186, 0]
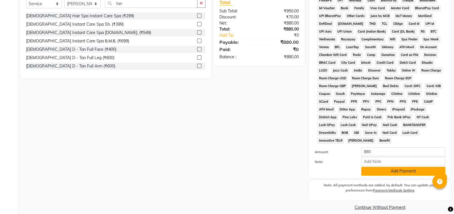
click at [389, 167] on button "Add Payment" at bounding box center [403, 171] width 84 height 9
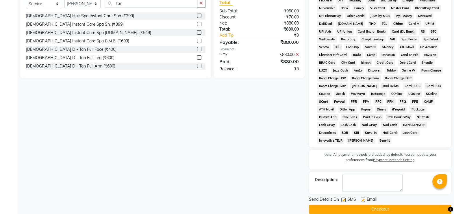
click at [341, 198] on label at bounding box center [343, 200] width 4 height 4
click at [341, 198] on input "checkbox" at bounding box center [343, 200] width 4 height 4
checkbox input "false"
click at [341, 205] on button "Checkout" at bounding box center [380, 209] width 142 height 9
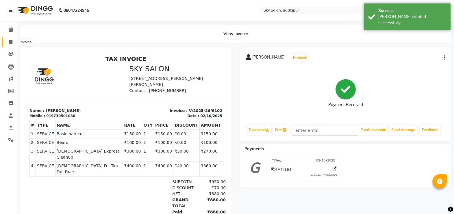
click at [7, 40] on span at bounding box center [11, 42] width 10 height 7
select select "service"
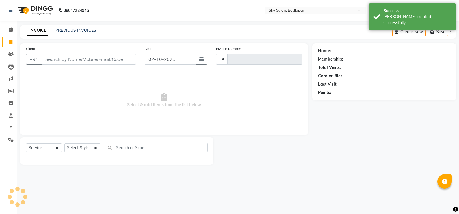
type input "6103"
select select "6927"
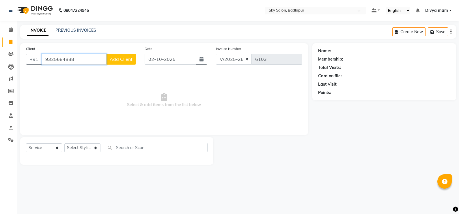
type input "9325684888"
click at [126, 59] on span "Add Client" at bounding box center [121, 59] width 23 height 6
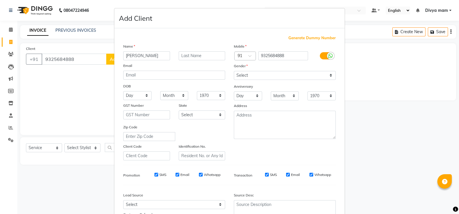
type input "[PERSON_NAME]"
click at [244, 77] on select "Select [DEMOGRAPHIC_DATA] [DEMOGRAPHIC_DATA] Other Prefer Not To Say" at bounding box center [285, 75] width 102 height 9
select select "[DEMOGRAPHIC_DATA]"
click at [234, 71] on select "Select [DEMOGRAPHIC_DATA] [DEMOGRAPHIC_DATA] Other Prefer Not To Say" at bounding box center [285, 75] width 102 height 9
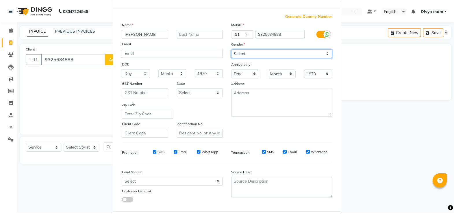
scroll to position [55, 0]
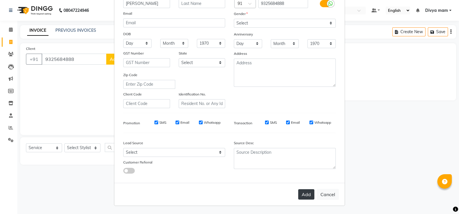
click at [304, 191] on button "Add" at bounding box center [306, 194] width 16 height 10
select select
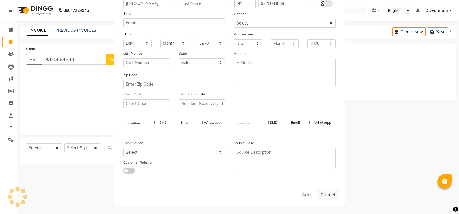
select select
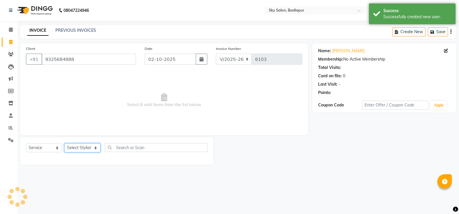
click at [90, 150] on select "Select Stylist [PERSON_NAME] [PERSON_NAME] [PERSON_NAME] [PERSON_NAME] mam [PER…" at bounding box center [82, 148] width 36 height 9
click at [64, 144] on select "Select Stylist [PERSON_NAME] [PERSON_NAME] [PERSON_NAME] [PERSON_NAME] mam [PER…" at bounding box center [82, 148] width 36 height 9
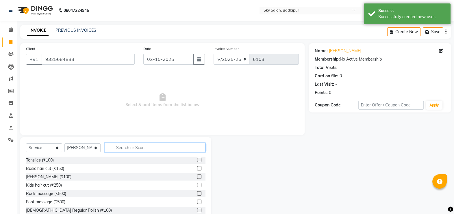
click at [129, 146] on input "text" at bounding box center [155, 147] width 101 height 9
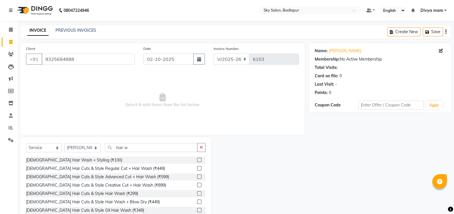
click at [197, 159] on label at bounding box center [199, 160] width 4 height 4
click at [197, 159] on input "checkbox" at bounding box center [199, 161] width 4 height 4
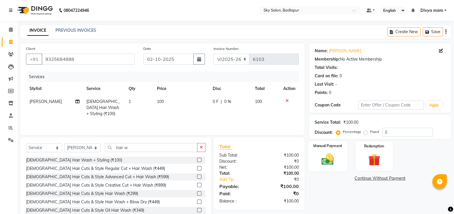
click at [336, 159] on img at bounding box center [327, 159] width 21 height 14
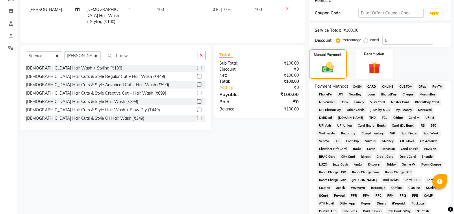
scroll to position [108, 0]
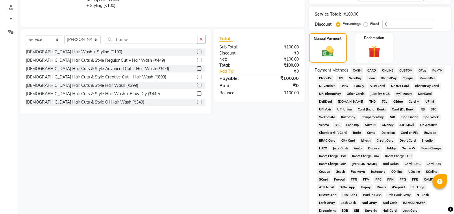
drag, startPoint x: 422, startPoint y: 72, endPoint x: 418, endPoint y: 83, distance: 11.3
click at [422, 72] on span "GPay" at bounding box center [422, 70] width 12 height 7
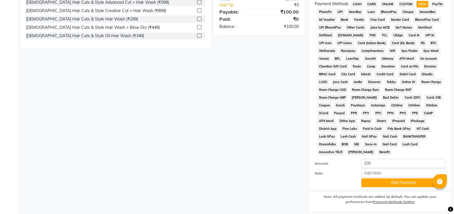
scroll to position [186, 0]
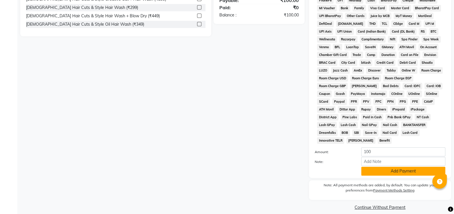
click at [406, 167] on button "Add Payment" at bounding box center [403, 171] width 84 height 9
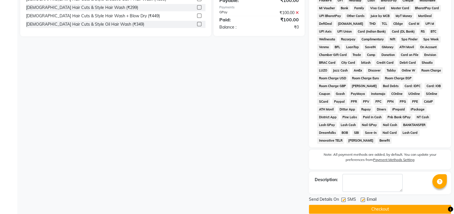
drag, startPoint x: 344, startPoint y: 194, endPoint x: 343, endPoint y: 196, distance: 3.1
click at [344, 198] on label at bounding box center [343, 200] width 4 height 4
click at [344, 198] on input "checkbox" at bounding box center [343, 200] width 4 height 4
click at [352, 205] on button "Checkout" at bounding box center [380, 209] width 142 height 9
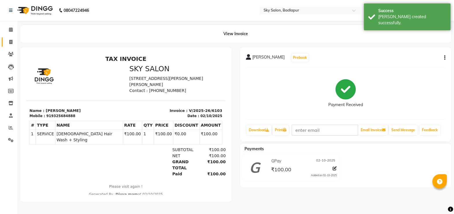
click at [10, 45] on link "Invoice" at bounding box center [9, 43] width 14 height 10
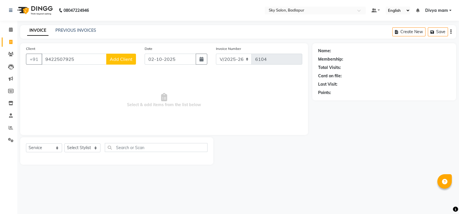
click at [122, 59] on span "Add Client" at bounding box center [121, 59] width 23 height 6
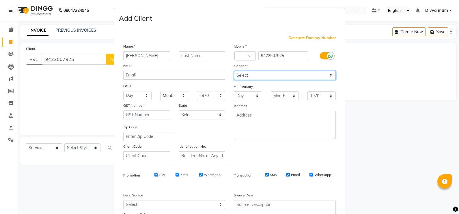
click at [250, 75] on select "Select [DEMOGRAPHIC_DATA] [DEMOGRAPHIC_DATA] Other Prefer Not To Say" at bounding box center [285, 75] width 102 height 9
click at [234, 71] on select "Select [DEMOGRAPHIC_DATA] [DEMOGRAPHIC_DATA] Other Prefer Not To Say" at bounding box center [285, 75] width 102 height 9
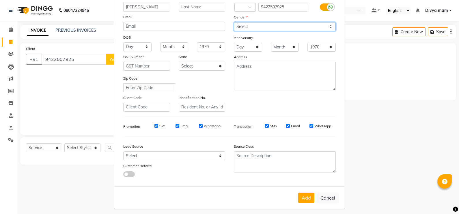
scroll to position [55, 0]
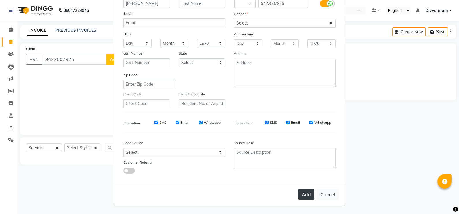
click at [310, 193] on button "Add" at bounding box center [306, 194] width 16 height 10
click at [328, 194] on button "Cancel" at bounding box center [328, 194] width 22 height 11
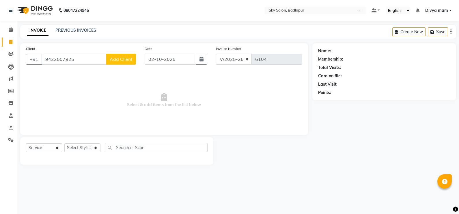
click at [122, 61] on span "Add Client" at bounding box center [121, 59] width 23 height 6
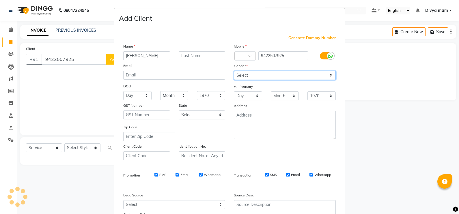
click at [244, 72] on select "Select [DEMOGRAPHIC_DATA] [DEMOGRAPHIC_DATA] Other Prefer Not To Say" at bounding box center [285, 75] width 102 height 9
click at [234, 71] on select "Select [DEMOGRAPHIC_DATA] [DEMOGRAPHIC_DATA] Other Prefer Not To Say" at bounding box center [285, 75] width 102 height 9
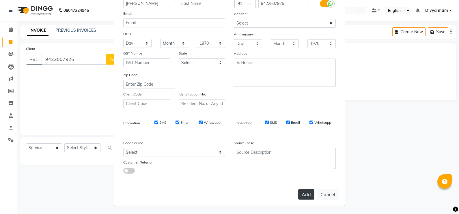
click at [301, 192] on button "Add" at bounding box center [306, 194] width 16 height 10
click at [298, 196] on button "Add" at bounding box center [306, 194] width 16 height 10
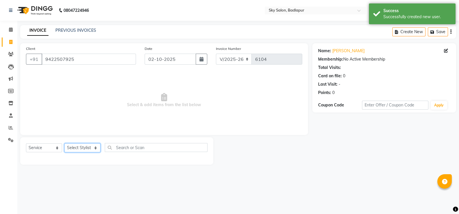
click at [90, 148] on select "Select Stylist [PERSON_NAME] [PERSON_NAME] [PERSON_NAME] [PERSON_NAME] mam [PER…" at bounding box center [82, 148] width 36 height 9
click at [64, 144] on select "Select Stylist [PERSON_NAME] [PERSON_NAME] [PERSON_NAME] [PERSON_NAME] mam [PER…" at bounding box center [82, 148] width 36 height 9
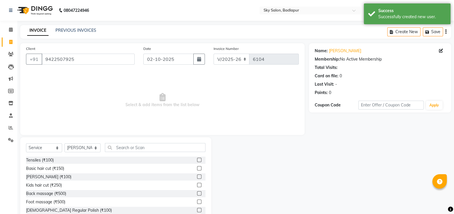
click at [197, 169] on label at bounding box center [199, 168] width 4 height 4
click at [197, 169] on input "checkbox" at bounding box center [199, 169] width 4 height 4
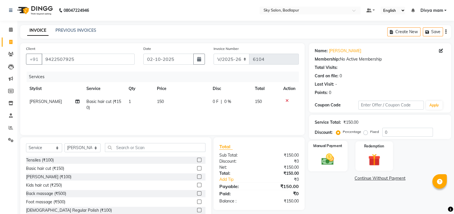
click at [331, 158] on img at bounding box center [327, 159] width 21 height 14
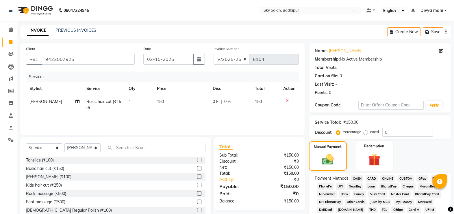
click at [422, 179] on span "GPay" at bounding box center [422, 179] width 12 height 7
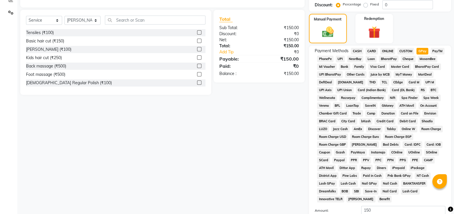
scroll to position [186, 0]
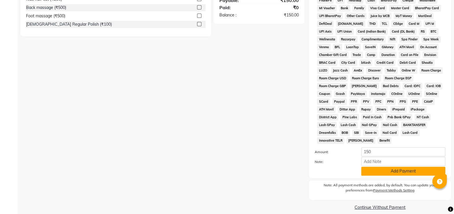
click at [391, 167] on button "Add Payment" at bounding box center [403, 171] width 84 height 9
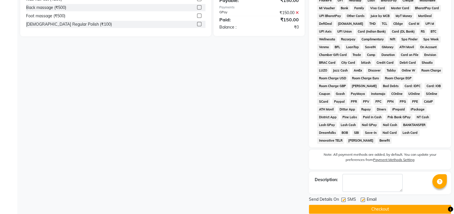
click at [344, 198] on label at bounding box center [343, 200] width 4 height 4
click at [344, 198] on input "checkbox" at bounding box center [343, 200] width 4 height 4
click at [358, 205] on button "Checkout" at bounding box center [380, 209] width 142 height 9
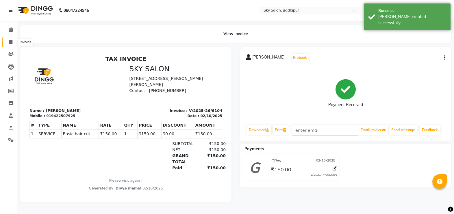
click at [10, 43] on icon at bounding box center [10, 42] width 3 height 4
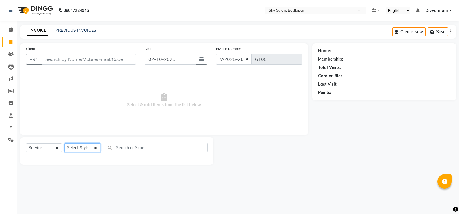
click at [96, 145] on select "Select Stylist [PERSON_NAME] [PERSON_NAME] [PERSON_NAME] [PERSON_NAME] mam [PER…" at bounding box center [82, 148] width 36 height 9
click at [64, 144] on select "Select Stylist [PERSON_NAME] [PERSON_NAME] [PERSON_NAME] [PERSON_NAME] mam [PER…" at bounding box center [82, 148] width 36 height 9
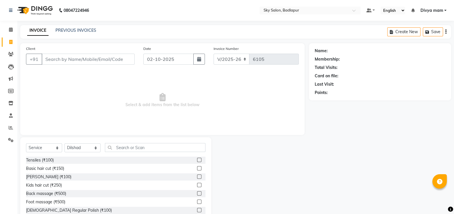
click at [197, 169] on label at bounding box center [199, 168] width 4 height 4
click at [197, 169] on input "checkbox" at bounding box center [199, 169] width 4 height 4
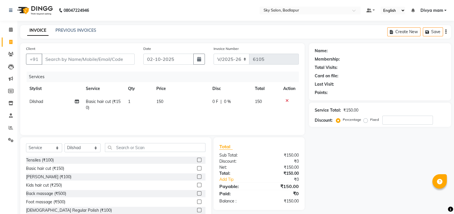
click at [197, 177] on label at bounding box center [199, 177] width 4 height 4
click at [197, 177] on input "checkbox" at bounding box center [199, 177] width 4 height 4
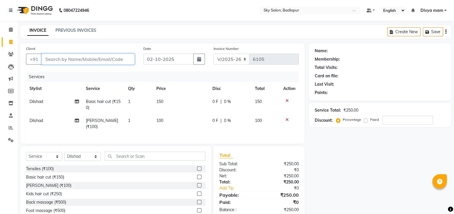
click at [57, 60] on input "Client" at bounding box center [88, 59] width 93 height 11
click at [42, 61] on input "Client" at bounding box center [88, 59] width 93 height 11
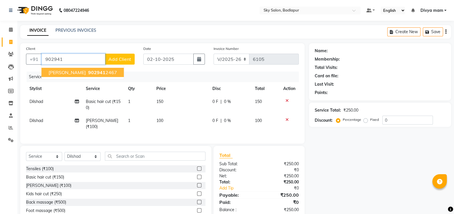
click at [87, 70] on ngb-highlight "902941 2467" at bounding box center [102, 73] width 30 height 6
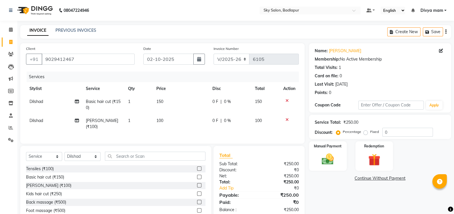
scroll to position [25, 0]
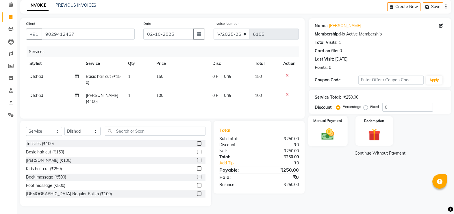
click at [326, 138] on img at bounding box center [327, 134] width 21 height 14
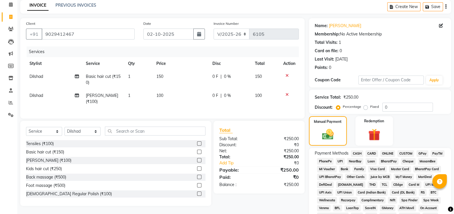
click at [421, 155] on span "GPay" at bounding box center [422, 153] width 12 height 7
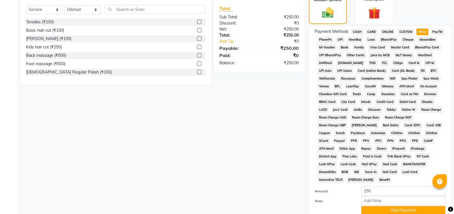
scroll to position [186, 0]
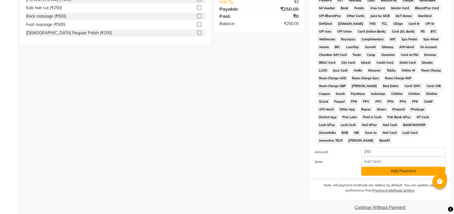
click at [414, 167] on button "Add Payment" at bounding box center [403, 171] width 84 height 9
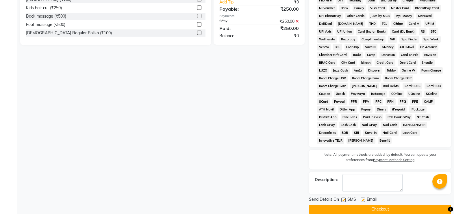
click at [344, 198] on label at bounding box center [343, 200] width 4 height 4
click at [344, 198] on input "checkbox" at bounding box center [343, 200] width 4 height 4
click at [360, 205] on button "Checkout" at bounding box center [380, 209] width 142 height 9
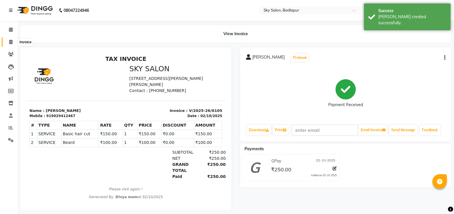
click at [9, 42] on icon at bounding box center [10, 42] width 3 height 4
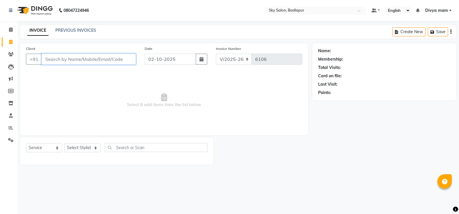
click at [106, 61] on input "Client" at bounding box center [89, 59] width 94 height 11
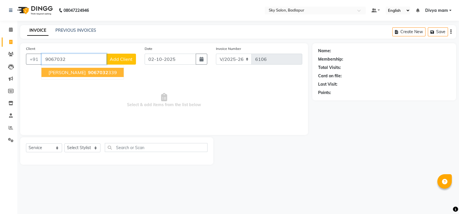
click at [88, 73] on span "9067032" at bounding box center [98, 73] width 20 height 6
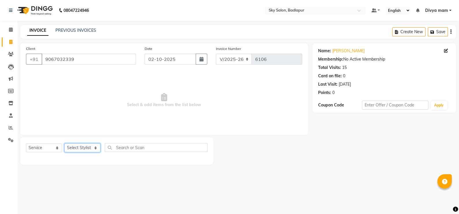
click at [85, 146] on select "Select Stylist [PERSON_NAME] [PERSON_NAME] [PERSON_NAME] [PERSON_NAME] mam [PER…" at bounding box center [82, 148] width 36 height 9
click at [64, 144] on select "Select Stylist [PERSON_NAME] [PERSON_NAME] [PERSON_NAME] [PERSON_NAME] mam [PER…" at bounding box center [82, 148] width 36 height 9
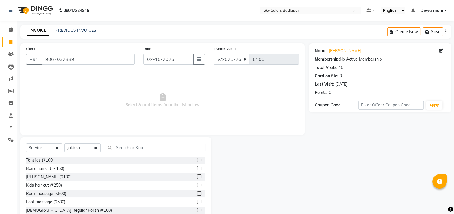
click at [197, 169] on label at bounding box center [199, 168] width 4 height 4
click at [197, 169] on input "checkbox" at bounding box center [199, 169] width 4 height 4
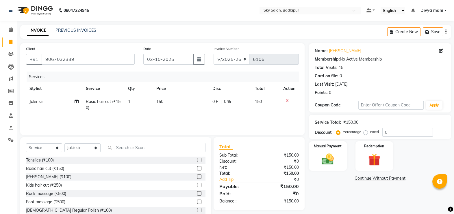
click at [197, 177] on label at bounding box center [199, 177] width 4 height 4
click at [197, 177] on input "checkbox" at bounding box center [199, 177] width 4 height 4
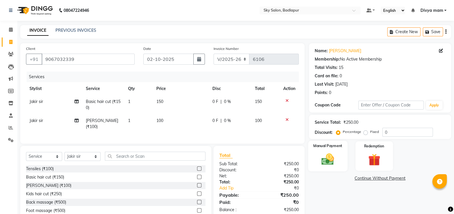
click at [327, 160] on img at bounding box center [327, 159] width 21 height 14
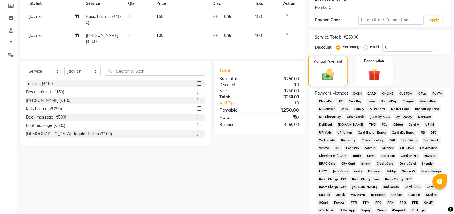
scroll to position [155, 0]
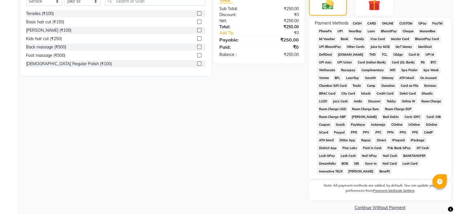
click at [419, 23] on span "GPay" at bounding box center [422, 23] width 12 height 7
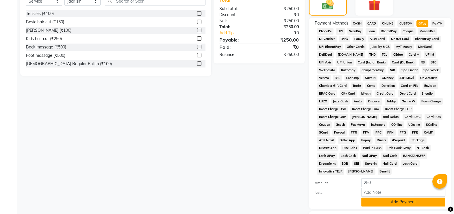
click at [398, 198] on button "Add Payment" at bounding box center [403, 202] width 84 height 9
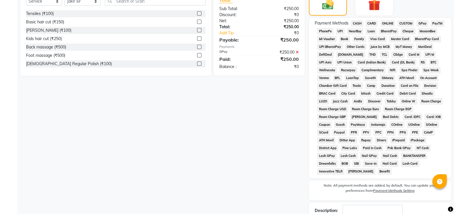
scroll to position [188, 0]
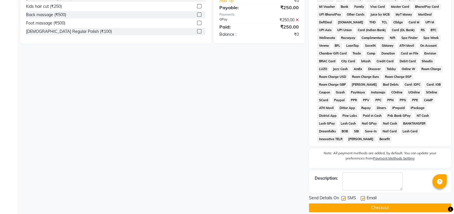
click at [343, 196] on label at bounding box center [343, 198] width 4 height 4
click at [343, 197] on input "checkbox" at bounding box center [343, 199] width 4 height 4
click at [353, 204] on button "Checkout" at bounding box center [380, 208] width 142 height 9
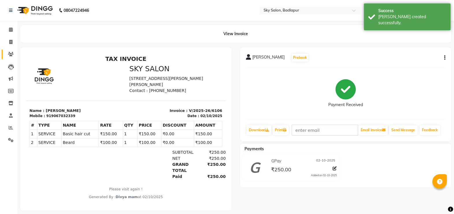
click at [8, 51] on link "Clients" at bounding box center [9, 55] width 14 height 10
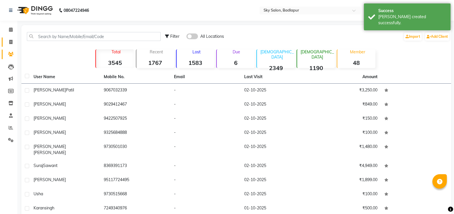
click at [12, 38] on link "Invoice" at bounding box center [9, 43] width 14 height 10
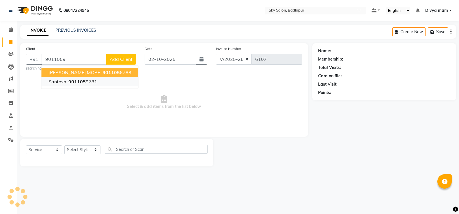
click at [100, 81] on button "santosh 901105 9781" at bounding box center [90, 81] width 97 height 9
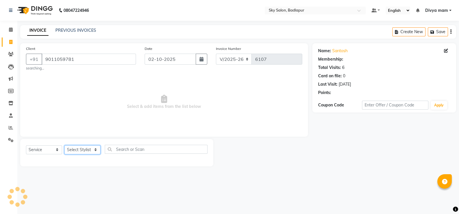
click at [91, 146] on select "Select Stylist [PERSON_NAME] [PERSON_NAME] [PERSON_NAME] [PERSON_NAME] mam [PER…" at bounding box center [82, 150] width 36 height 9
click at [64, 146] on select "Select Stylist [PERSON_NAME] [PERSON_NAME] [PERSON_NAME] [PERSON_NAME] mam [PER…" at bounding box center [82, 150] width 36 height 9
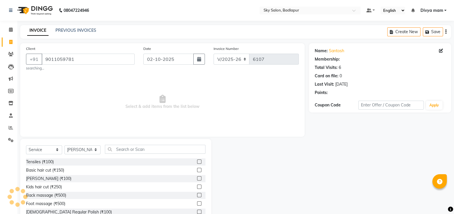
click at [197, 171] on label at bounding box center [199, 170] width 4 height 4
click at [197, 171] on input "checkbox" at bounding box center [199, 171] width 4 height 4
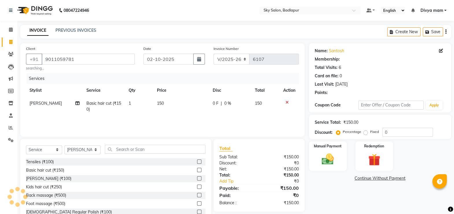
click at [197, 179] on label at bounding box center [199, 178] width 4 height 4
click at [197, 179] on input "checkbox" at bounding box center [199, 179] width 4 height 4
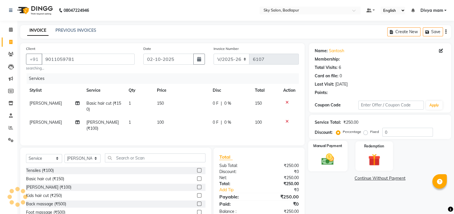
click at [330, 152] on div "Manual Payment" at bounding box center [327, 156] width 39 height 31
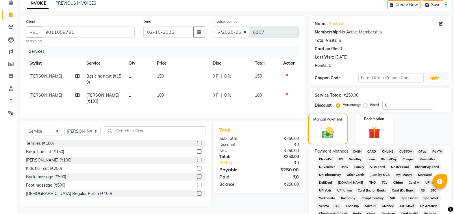
scroll to position [29, 0]
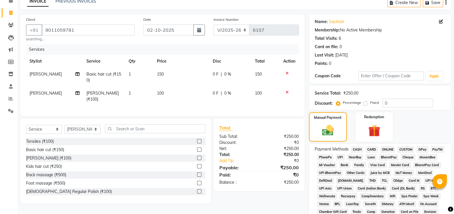
click at [355, 149] on span "CASH" at bounding box center [357, 149] width 12 height 7
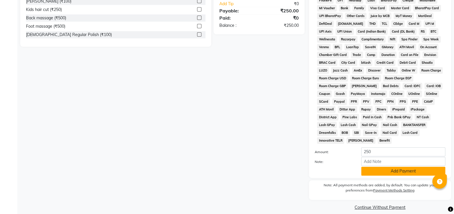
click at [398, 167] on button "Add Payment" at bounding box center [403, 171] width 84 height 9
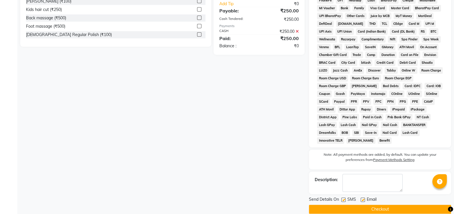
click at [343, 198] on label at bounding box center [343, 200] width 4 height 4
click at [343, 198] on input "checkbox" at bounding box center [343, 200] width 4 height 4
click at [362, 205] on button "Checkout" at bounding box center [380, 209] width 142 height 9
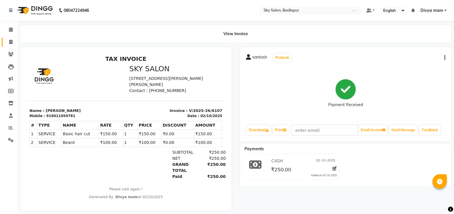
click at [12, 43] on icon at bounding box center [10, 42] width 3 height 4
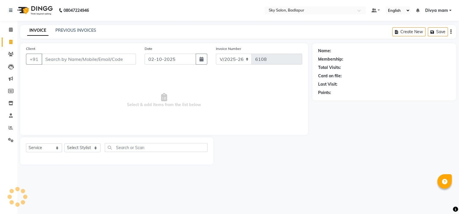
drag, startPoint x: 296, startPoint y: 168, endPoint x: 296, endPoint y: 181, distance: 13.3
click at [296, 176] on div "08047224946 Select Location × Sky Salon, Badlapur Default Panel My Panel Englis…" at bounding box center [229, 107] width 459 height 214
click at [249, 151] on div at bounding box center [262, 150] width 99 height 27
click at [71, 30] on link "PREVIOUS INVOICES" at bounding box center [75, 30] width 41 height 5
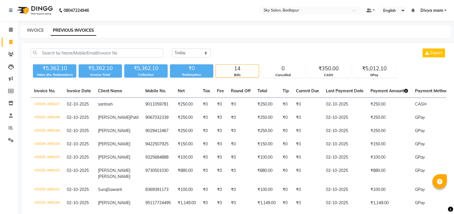
click at [37, 32] on link "INVOICE" at bounding box center [35, 30] width 16 height 5
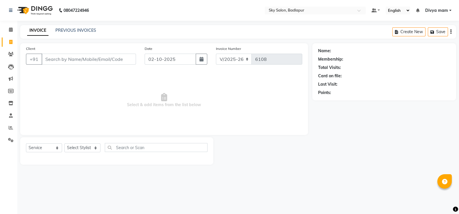
click at [81, 88] on span "Select & add items from the list below" at bounding box center [164, 101] width 276 height 58
click at [118, 60] on input "Client" at bounding box center [89, 59] width 94 height 11
click at [251, 179] on div "08047224946 Select Location × Sky Salon, Badlapur Default Panel My Panel Englis…" at bounding box center [229, 107] width 459 height 214
click at [69, 30] on link "PREVIOUS INVOICES" at bounding box center [75, 30] width 41 height 5
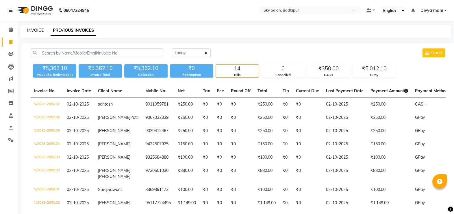
click at [38, 32] on link "INVOICE" at bounding box center [35, 30] width 16 height 5
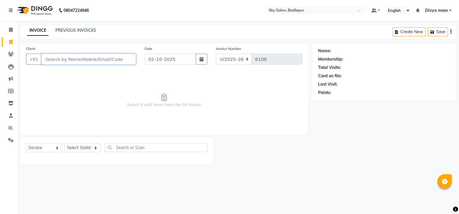
click at [105, 59] on input "Client" at bounding box center [89, 59] width 94 height 11
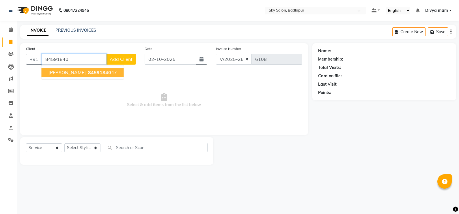
click at [83, 71] on span "[PERSON_NAME]" at bounding box center [67, 73] width 37 height 6
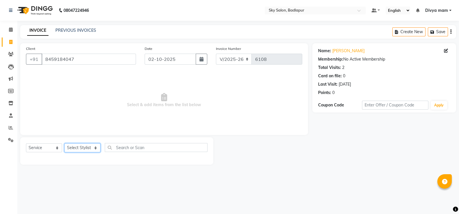
click at [98, 147] on select "Select Stylist [PERSON_NAME] [PERSON_NAME] [PERSON_NAME] [PERSON_NAME] mam [PER…" at bounding box center [82, 148] width 36 height 9
click at [64, 144] on select "Select Stylist [PERSON_NAME] [PERSON_NAME] [PERSON_NAME] [PERSON_NAME] mam [PER…" at bounding box center [82, 148] width 36 height 9
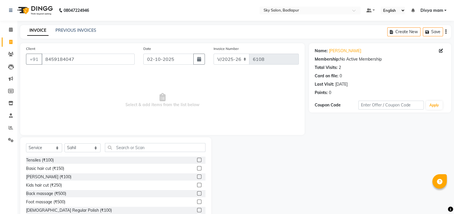
click at [197, 169] on label at bounding box center [199, 168] width 4 height 4
click at [197, 169] on input "checkbox" at bounding box center [199, 169] width 4 height 4
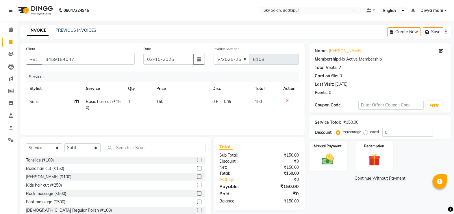
click at [197, 177] on label at bounding box center [199, 177] width 4 height 4
click at [197, 177] on input "checkbox" at bounding box center [199, 177] width 4 height 4
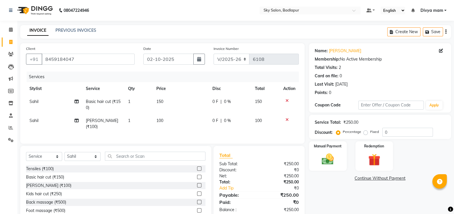
click at [197, 177] on label at bounding box center [199, 177] width 4 height 4
click at [197, 177] on input "checkbox" at bounding box center [199, 178] width 4 height 4
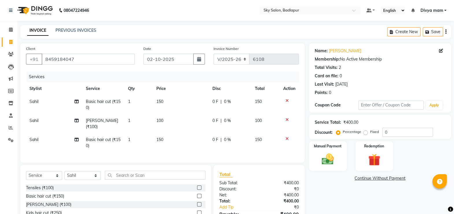
click at [197, 204] on label at bounding box center [199, 204] width 4 height 4
click at [197, 204] on input "checkbox" at bounding box center [199, 205] width 4 height 4
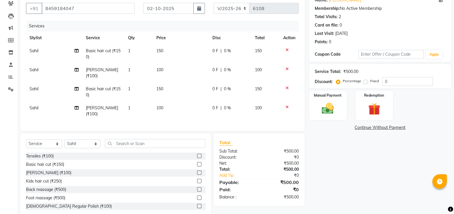
scroll to position [51, 0]
click at [36, 53] on span "Sahil" at bounding box center [33, 50] width 9 height 5
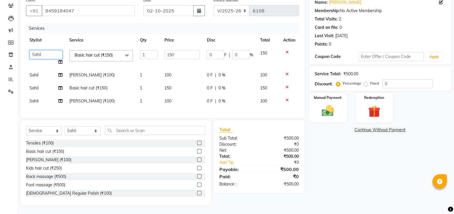
click at [44, 52] on select "[PERSON_NAME] [PERSON_NAME] Bharti [PERSON_NAME] [PERSON_NAME] mam [PERSON_NAME…" at bounding box center [45, 54] width 33 height 9
click at [45, 73] on td "Sahil" at bounding box center [46, 75] width 40 height 13
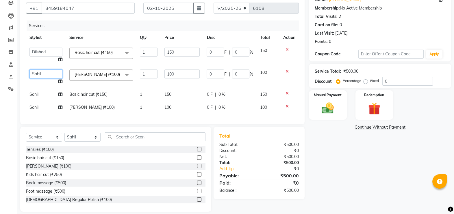
click at [44, 74] on select "[PERSON_NAME] [PERSON_NAME] Bharti [PERSON_NAME] [PERSON_NAME] mam [PERSON_NAME…" at bounding box center [45, 74] width 33 height 9
click at [46, 73] on select "[PERSON_NAME] [PERSON_NAME] Bharti [PERSON_NAME] [PERSON_NAME] mam [PERSON_NAME…" at bounding box center [45, 74] width 33 height 9
click at [330, 110] on img at bounding box center [327, 108] width 21 height 14
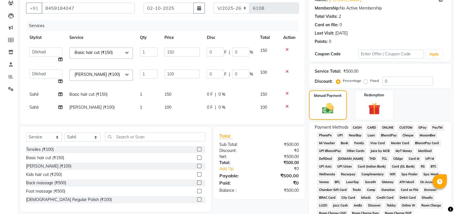
click at [357, 128] on span "CASH" at bounding box center [357, 127] width 12 height 7
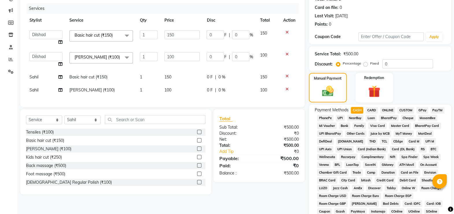
scroll to position [186, 0]
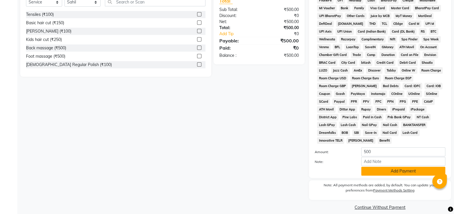
click at [388, 167] on button "Add Payment" at bounding box center [403, 171] width 84 height 9
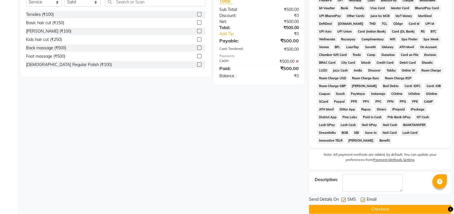
click at [342, 198] on label at bounding box center [343, 200] width 4 height 4
click at [342, 198] on input "checkbox" at bounding box center [343, 200] width 4 height 4
click at [348, 205] on button "Checkout" at bounding box center [380, 209] width 142 height 9
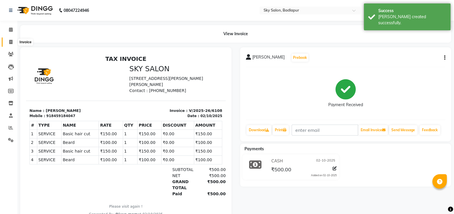
click at [8, 41] on span at bounding box center [11, 42] width 10 height 7
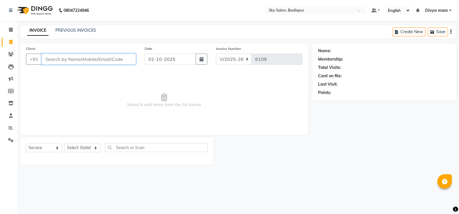
click at [105, 61] on input "Client" at bounding box center [89, 59] width 94 height 11
click at [63, 60] on input "Client" at bounding box center [89, 59] width 94 height 11
click at [85, 62] on input "Client" at bounding box center [89, 59] width 94 height 11
click at [123, 62] on button "Add Client" at bounding box center [121, 59] width 30 height 11
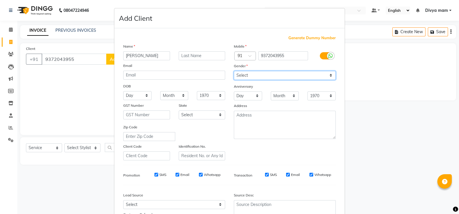
click at [328, 77] on select "Select [DEMOGRAPHIC_DATA] [DEMOGRAPHIC_DATA] Other Prefer Not To Say" at bounding box center [285, 75] width 102 height 9
click at [234, 71] on select "Select [DEMOGRAPHIC_DATA] [DEMOGRAPHIC_DATA] Other Prefer Not To Say" at bounding box center [285, 75] width 102 height 9
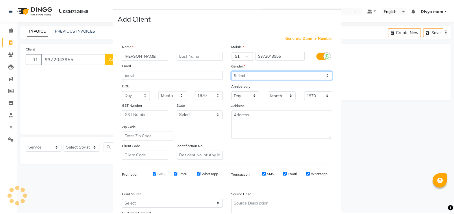
scroll to position [55, 0]
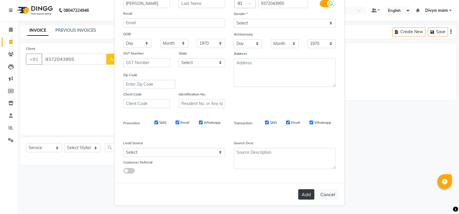
click at [300, 194] on button "Add" at bounding box center [306, 194] width 16 height 10
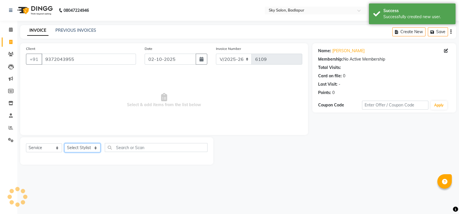
click at [94, 150] on select "Select Stylist [PERSON_NAME] [PERSON_NAME] [PERSON_NAME] [PERSON_NAME] mam [PER…" at bounding box center [82, 148] width 36 height 9
click at [64, 144] on select "Select Stylist [PERSON_NAME] [PERSON_NAME] [PERSON_NAME] [PERSON_NAME] mam [PER…" at bounding box center [82, 148] width 36 height 9
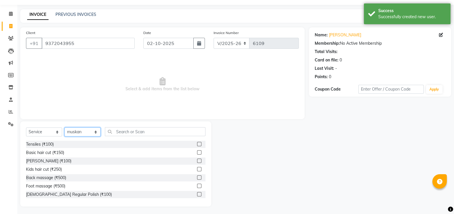
scroll to position [17, 0]
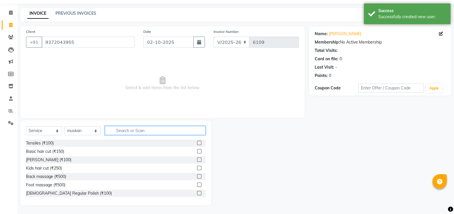
click at [145, 129] on input "text" at bounding box center [155, 130] width 101 height 9
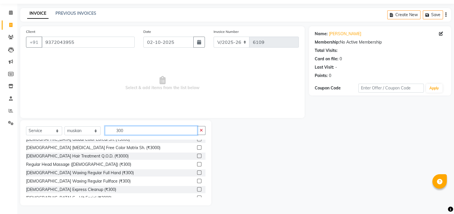
scroll to position [21, 0]
click at [197, 189] on label at bounding box center [199, 189] width 4 height 4
click at [197, 189] on input "checkbox" at bounding box center [199, 189] width 4 height 4
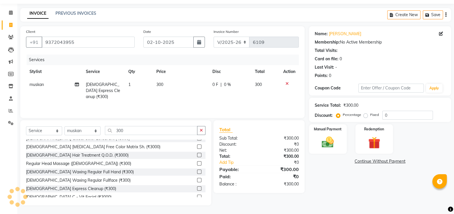
click at [325, 140] on img at bounding box center [328, 142] width 20 height 14
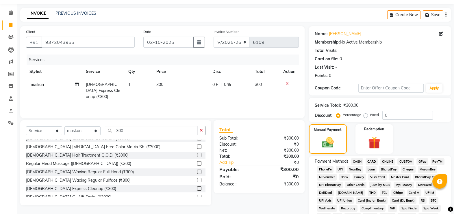
click at [356, 161] on span "CASH" at bounding box center [357, 162] width 12 height 7
click at [415, 144] on div "Manual Payment Redemption" at bounding box center [379, 138] width 151 height 29
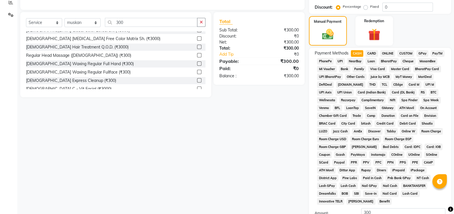
scroll to position [186, 0]
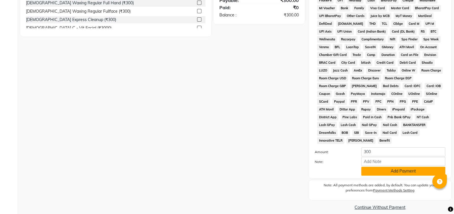
click at [370, 167] on button "Add Payment" at bounding box center [403, 171] width 84 height 9
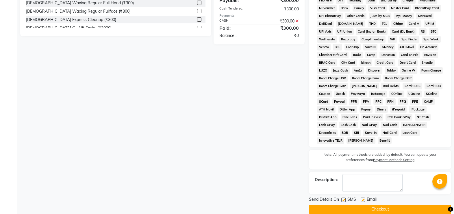
click at [343, 198] on label at bounding box center [343, 200] width 4 height 4
click at [343, 198] on input "checkbox" at bounding box center [343, 200] width 4 height 4
click at [339, 205] on button "Checkout" at bounding box center [380, 209] width 142 height 9
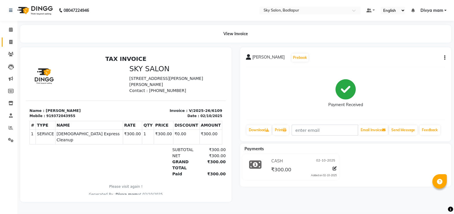
click at [11, 43] on icon at bounding box center [10, 42] width 3 height 4
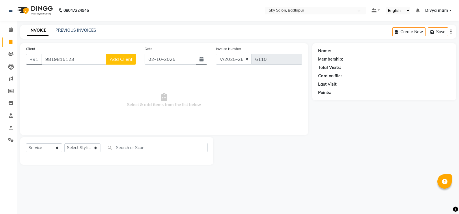
click at [123, 61] on span "Add Client" at bounding box center [121, 59] width 23 height 6
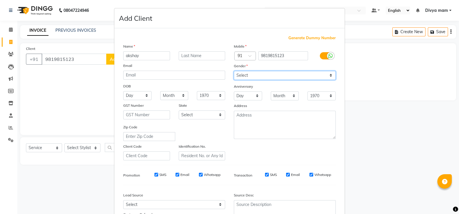
click at [328, 79] on select "Select [DEMOGRAPHIC_DATA] [DEMOGRAPHIC_DATA] Other Prefer Not To Say" at bounding box center [285, 75] width 102 height 9
click at [234, 71] on select "Select [DEMOGRAPHIC_DATA] [DEMOGRAPHIC_DATA] Other Prefer Not To Say" at bounding box center [285, 75] width 102 height 9
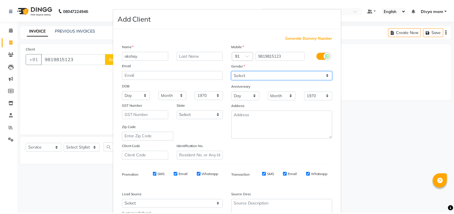
scroll to position [55, 0]
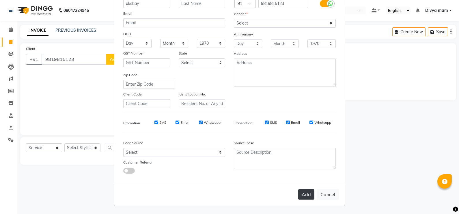
click at [307, 194] on button "Add" at bounding box center [306, 194] width 16 height 10
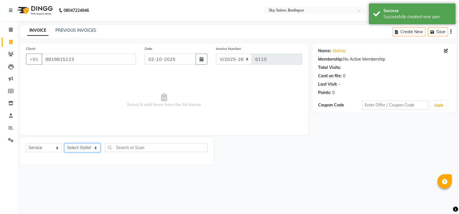
click at [98, 146] on select "Select Stylist [PERSON_NAME] [PERSON_NAME] [PERSON_NAME] [PERSON_NAME] mam [PER…" at bounding box center [82, 148] width 36 height 9
click at [64, 144] on select "Select Stylist [PERSON_NAME] [PERSON_NAME] [PERSON_NAME] [PERSON_NAME] mam [PER…" at bounding box center [82, 148] width 36 height 9
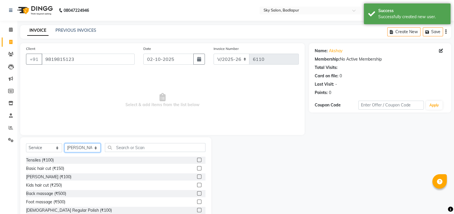
scroll to position [17, 0]
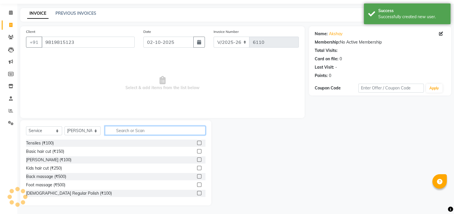
click at [159, 129] on input "text" at bounding box center [155, 130] width 101 height 9
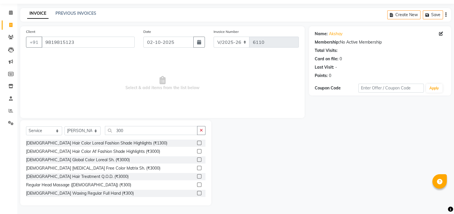
click at [188, 180] on div "[DEMOGRAPHIC_DATA] Hair Treatment Q.O.D. (₹3000)" at bounding box center [115, 176] width 179 height 7
click at [197, 185] on label at bounding box center [199, 185] width 4 height 4
click at [197, 185] on input "checkbox" at bounding box center [199, 185] width 4 height 4
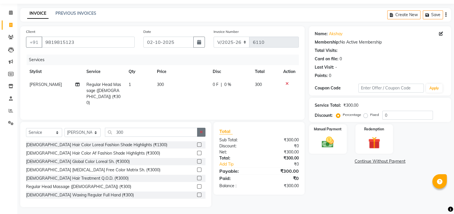
click at [202, 131] on icon "button" at bounding box center [201, 132] width 3 height 4
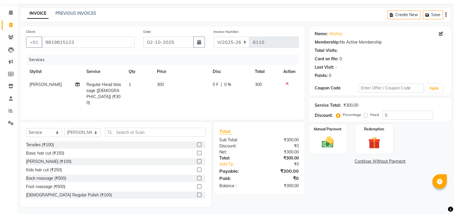
click at [197, 151] on label at bounding box center [199, 153] width 4 height 4
click at [197, 152] on input "checkbox" at bounding box center [199, 154] width 4 height 4
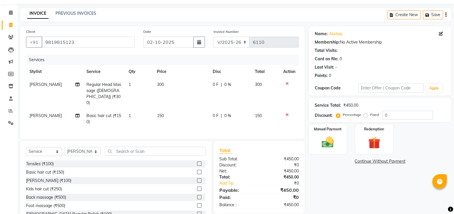
click at [197, 178] on label at bounding box center [199, 180] width 4 height 4
click at [197, 179] on input "checkbox" at bounding box center [199, 181] width 4 height 4
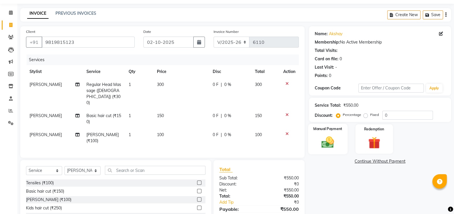
click at [323, 141] on img at bounding box center [327, 142] width 21 height 14
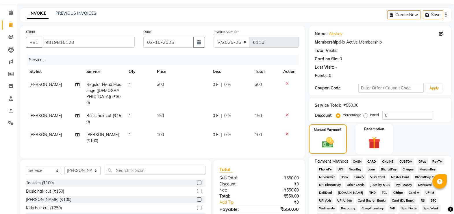
click at [422, 162] on span "GPay" at bounding box center [422, 162] width 12 height 7
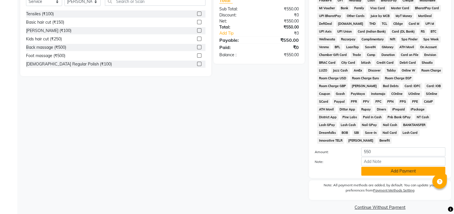
click at [376, 168] on button "Add Payment" at bounding box center [403, 171] width 84 height 9
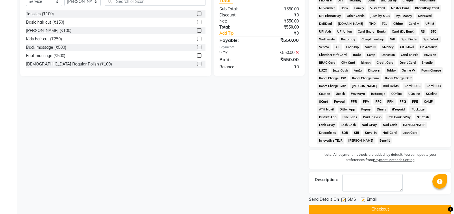
click at [343, 198] on label at bounding box center [343, 200] width 4 height 4
click at [343, 198] on input "checkbox" at bounding box center [343, 200] width 4 height 4
click at [335, 205] on button "Checkout" at bounding box center [380, 209] width 142 height 9
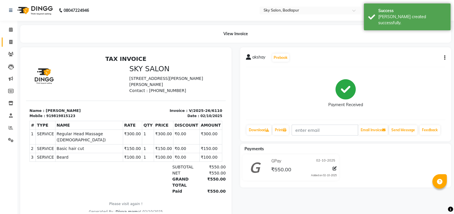
click at [9, 40] on icon at bounding box center [10, 42] width 3 height 4
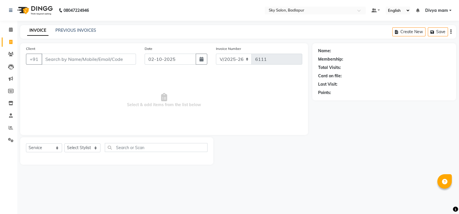
drag, startPoint x: 9, startPoint y: 40, endPoint x: 168, endPoint y: 77, distance: 163.1
click at [168, 77] on span "Select & add items from the list below" at bounding box center [164, 101] width 276 height 58
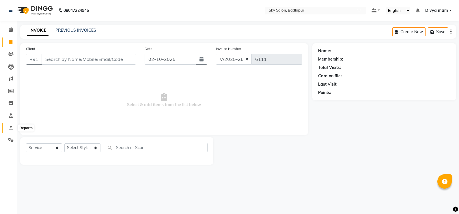
click at [11, 127] on icon at bounding box center [11, 128] width 4 height 4
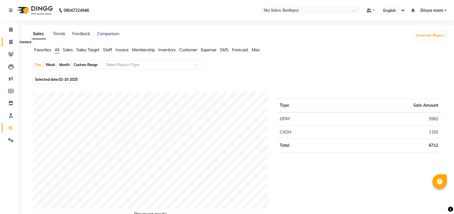
drag, startPoint x: 14, startPoint y: 41, endPoint x: 10, endPoint y: 42, distance: 3.2
drag, startPoint x: 10, startPoint y: 42, endPoint x: 183, endPoint y: 23, distance: 174.0
click at [9, 45] on span at bounding box center [11, 42] width 10 height 7
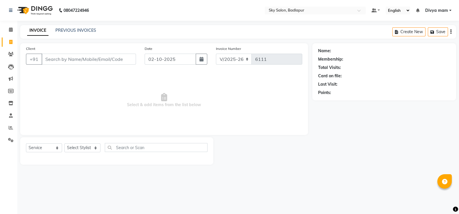
click at [246, 96] on span "Select & add items from the list below" at bounding box center [164, 101] width 276 height 58
click at [56, 59] on input "Client" at bounding box center [89, 59] width 94 height 11
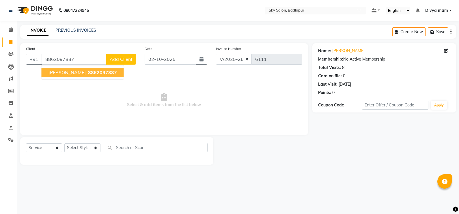
click at [91, 71] on span "8862097887" at bounding box center [102, 73] width 29 height 6
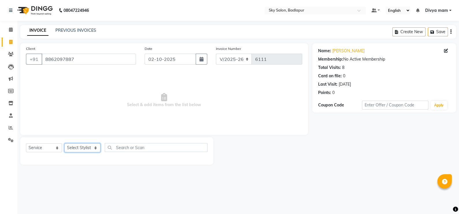
click at [93, 145] on select "Select Stylist [PERSON_NAME] [PERSON_NAME] [PERSON_NAME] [PERSON_NAME] mam [PER…" at bounding box center [82, 148] width 36 height 9
click at [64, 144] on select "Select Stylist [PERSON_NAME] [PERSON_NAME] [PERSON_NAME] [PERSON_NAME] mam [PER…" at bounding box center [82, 148] width 36 height 9
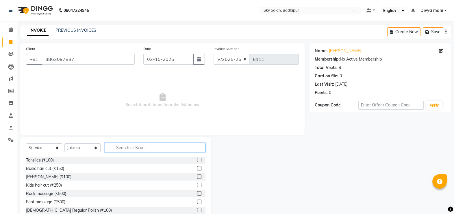
click at [122, 148] on input "text" at bounding box center [155, 147] width 101 height 9
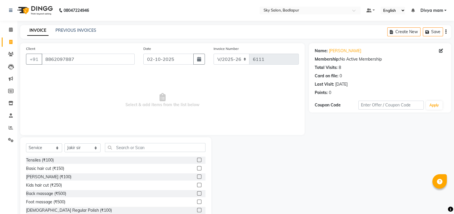
click at [197, 169] on label at bounding box center [199, 168] width 4 height 4
click at [197, 169] on input "checkbox" at bounding box center [199, 169] width 4 height 4
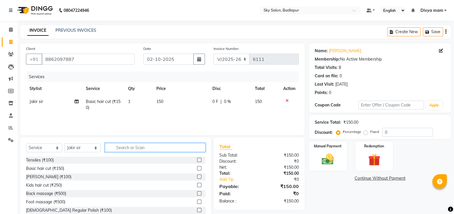
click at [136, 147] on input "text" at bounding box center [155, 147] width 101 height 9
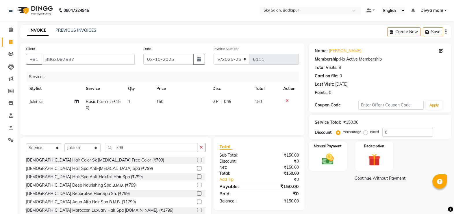
click at [197, 160] on label at bounding box center [199, 160] width 4 height 4
click at [197, 160] on input "checkbox" at bounding box center [199, 161] width 4 height 4
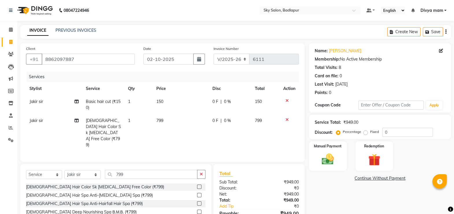
click at [325, 159] on img at bounding box center [328, 159] width 20 height 14
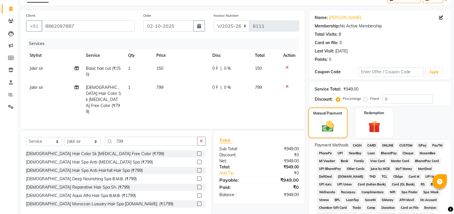
scroll to position [39, 0]
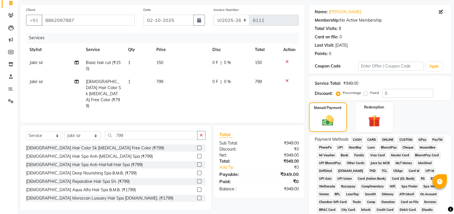
click at [421, 137] on span "GPay" at bounding box center [422, 140] width 12 height 7
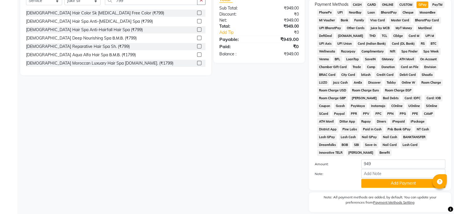
scroll to position [186, 0]
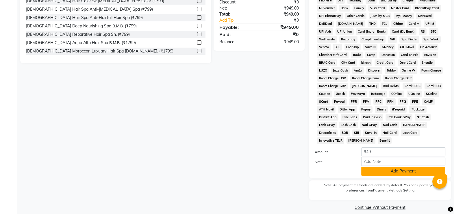
click at [387, 167] on button "Add Payment" at bounding box center [403, 171] width 84 height 9
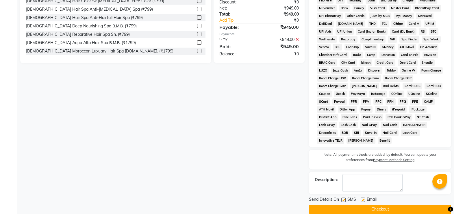
click at [343, 198] on label at bounding box center [343, 200] width 4 height 4
click at [343, 198] on input "checkbox" at bounding box center [343, 200] width 4 height 4
click at [362, 206] on button "Checkout" at bounding box center [380, 209] width 142 height 9
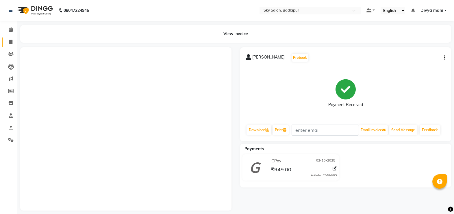
click at [2, 40] on link "Invoice" at bounding box center [9, 43] width 14 height 10
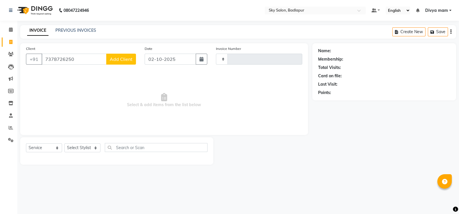
click at [124, 55] on button "Add Client" at bounding box center [121, 59] width 30 height 11
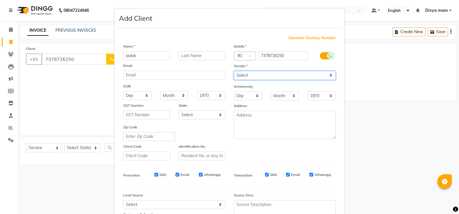
click at [248, 79] on select "Select [DEMOGRAPHIC_DATA] [DEMOGRAPHIC_DATA] Other Prefer Not To Say" at bounding box center [285, 75] width 102 height 9
click at [234, 71] on select "Select [DEMOGRAPHIC_DATA] [DEMOGRAPHIC_DATA] Other Prefer Not To Say" at bounding box center [285, 75] width 102 height 9
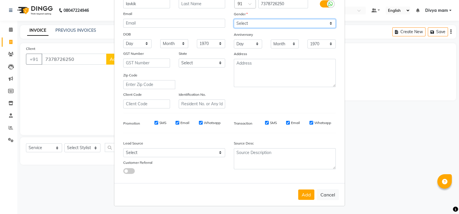
scroll to position [55, 0]
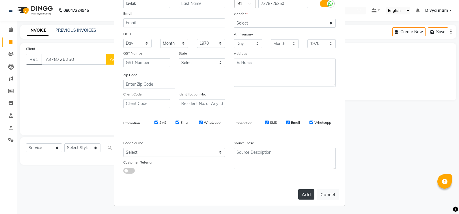
click at [300, 194] on button "Add" at bounding box center [306, 194] width 16 height 10
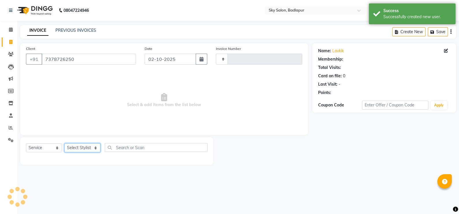
click at [92, 149] on select "Select Stylist" at bounding box center [82, 148] width 36 height 9
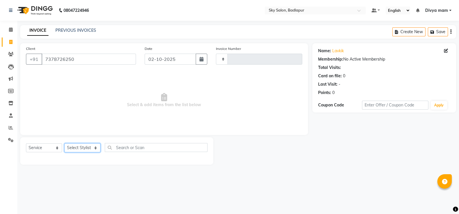
click at [85, 145] on select "Select Stylist" at bounding box center [82, 148] width 36 height 9
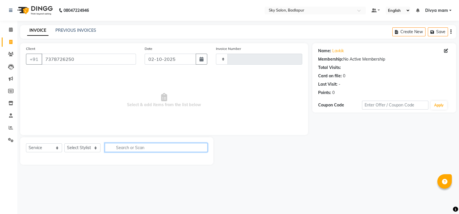
click at [106, 152] on input "text" at bounding box center [156, 147] width 103 height 9
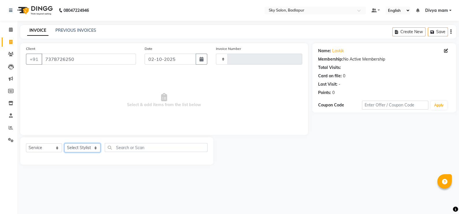
click at [88, 150] on select "Select Stylist" at bounding box center [82, 148] width 36 height 9
click at [91, 145] on select "Select Stylist" at bounding box center [82, 148] width 36 height 9
click at [88, 147] on select "Select Stylist" at bounding box center [82, 148] width 36 height 9
click at [64, 144] on select "Select Stylist" at bounding box center [82, 148] width 36 height 9
click at [78, 152] on select "Select Stylist" at bounding box center [82, 148] width 36 height 9
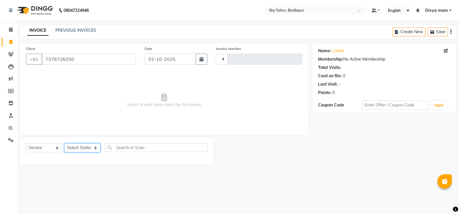
click at [64, 144] on select "Select Stylist" at bounding box center [82, 148] width 36 height 9
click at [237, 129] on span "Select & add items from the list below" at bounding box center [164, 101] width 276 height 58
drag, startPoint x: 286, startPoint y: 151, endPoint x: 291, endPoint y: 151, distance: 5.5
click at [291, 151] on div at bounding box center [262, 150] width 99 height 27
click at [98, 147] on select "Select Stylist" at bounding box center [82, 148] width 36 height 9
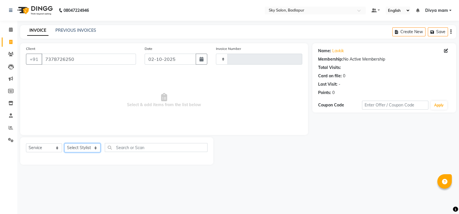
click at [97, 147] on select "Select Stylist" at bounding box center [82, 148] width 36 height 9
click at [96, 146] on select "Select Stylist" at bounding box center [82, 148] width 36 height 9
click at [95, 146] on select "Select Stylist" at bounding box center [82, 148] width 36 height 9
click at [94, 145] on select "Select Stylist" at bounding box center [82, 148] width 36 height 9
click at [92, 144] on select "Select Stylist" at bounding box center [82, 148] width 36 height 9
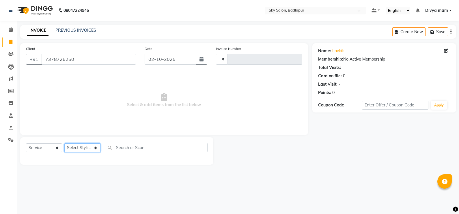
click at [92, 144] on select "Select Stylist" at bounding box center [82, 148] width 36 height 9
click at [93, 143] on div "Select Service Product Membership Package Voucher Prepaid Gift Card Select Styl…" at bounding box center [117, 150] width 182 height 14
click at [94, 143] on div "Select Service Product Membership Package Voucher Prepaid Gift Card Select Styl…" at bounding box center [117, 150] width 182 height 14
click at [96, 142] on div "Select Service Product Membership Package Voucher Prepaid Gift Card Select Styl…" at bounding box center [116, 150] width 193 height 27
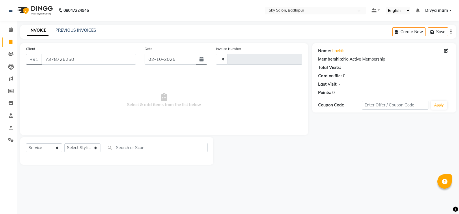
drag, startPoint x: 95, startPoint y: 142, endPoint x: 98, endPoint y: 145, distance: 3.9
click at [98, 144] on div "Select Service Product Membership Package Voucher Prepaid Gift Card Select Styl…" at bounding box center [116, 150] width 193 height 27
click at [98, 150] on select "Select Stylist" at bounding box center [82, 148] width 36 height 9
click at [96, 149] on select "Select Stylist" at bounding box center [82, 148] width 36 height 9
click at [96, 147] on select "Select Stylist" at bounding box center [82, 148] width 36 height 9
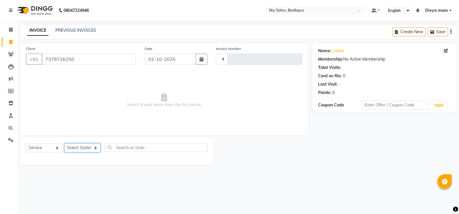
click at [96, 147] on select "Select Stylist" at bounding box center [82, 148] width 36 height 9
click at [98, 146] on select "Select Stylist" at bounding box center [82, 148] width 36 height 9
click at [96, 145] on select "Select Stylist" at bounding box center [82, 148] width 36 height 9
click at [77, 152] on select "Select Stylist" at bounding box center [82, 148] width 36 height 9
click at [293, 156] on div at bounding box center [262, 150] width 99 height 27
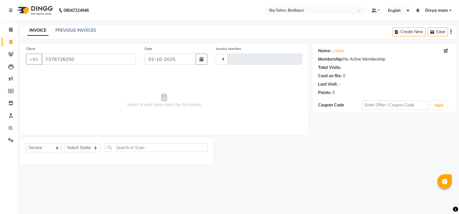
click at [306, 148] on div at bounding box center [262, 150] width 99 height 27
click at [254, 182] on div "08047224946 Select Location × Sky Salon, Badlapur Default Panel My Panel Englis…" at bounding box center [229, 107] width 459 height 214
click at [82, 146] on select "Select Stylist" at bounding box center [82, 148] width 36 height 9
click at [88, 150] on select "Select Stylist" at bounding box center [82, 148] width 36 height 9
click at [85, 151] on select "Select Stylist" at bounding box center [82, 148] width 36 height 9
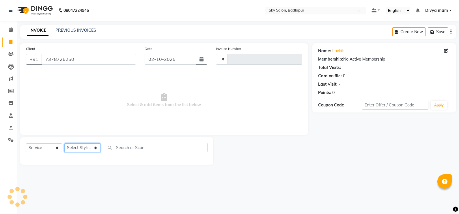
click at [83, 151] on select "Select Stylist" at bounding box center [82, 148] width 36 height 9
click at [83, 147] on select "Select Stylist" at bounding box center [82, 148] width 36 height 9
click at [90, 146] on select "Select Stylist" at bounding box center [82, 148] width 36 height 9
click at [84, 151] on select "Select Stylist" at bounding box center [82, 148] width 36 height 9
click at [86, 149] on select "Select Stylist" at bounding box center [82, 148] width 36 height 9
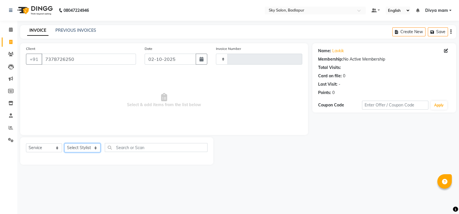
click at [92, 152] on select "Select Stylist" at bounding box center [82, 148] width 36 height 9
click at [86, 150] on select "Select Stylist" at bounding box center [82, 148] width 36 height 9
click at [83, 149] on select "Select Stylist" at bounding box center [82, 148] width 36 height 9
click at [93, 146] on select "Select Stylist" at bounding box center [82, 148] width 36 height 9
click at [274, 175] on div "08047224946 Select Location × Sky Salon, Badlapur Default Panel My Panel Englis…" at bounding box center [229, 107] width 459 height 214
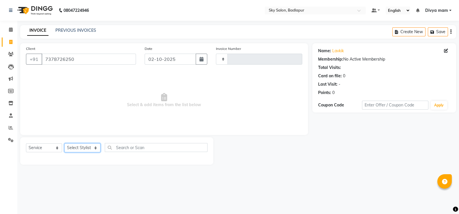
click at [79, 146] on select "Select Stylist" at bounding box center [82, 148] width 36 height 9
click at [88, 148] on select "Select Stylist" at bounding box center [82, 148] width 36 height 9
click at [85, 145] on select "Select Stylist" at bounding box center [82, 148] width 36 height 9
click at [84, 148] on select "Select Stylist" at bounding box center [82, 148] width 36 height 9
click at [77, 146] on select "Select Stylist" at bounding box center [82, 148] width 36 height 9
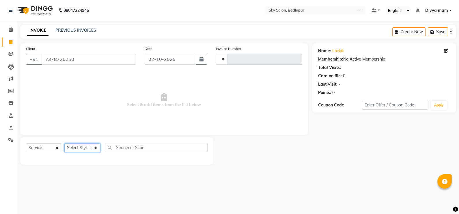
click at [74, 152] on select "Select Stylist" at bounding box center [82, 148] width 36 height 9
click at [270, 171] on main "INVOICE PREVIOUS INVOICES Create New Save Client [PHONE_NUMBER] Date [DATE] Inv…" at bounding box center [238, 99] width 442 height 148
click at [85, 157] on div at bounding box center [117, 158] width 182 height 2
click at [83, 144] on select "Select Stylist" at bounding box center [82, 148] width 36 height 9
click at [80, 146] on select "Select Stylist" at bounding box center [82, 148] width 36 height 9
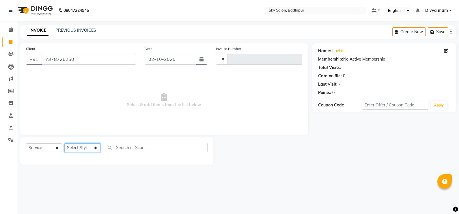
click at [82, 146] on select "Select Stylist" at bounding box center [82, 148] width 36 height 9
click at [81, 152] on select "Select Stylist" at bounding box center [82, 148] width 36 height 9
click at [255, 178] on div "08047224946 Select Location × Sky Salon, Badlapur Default Panel My Panel Englis…" at bounding box center [229, 107] width 459 height 214
click at [80, 146] on select "Select Stylist" at bounding box center [82, 148] width 36 height 9
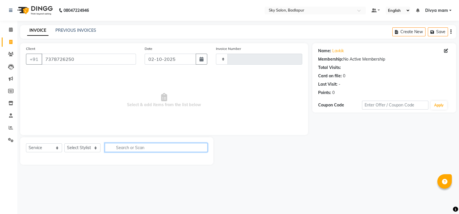
click at [106, 146] on input "text" at bounding box center [156, 147] width 103 height 9
click at [128, 146] on input "text" at bounding box center [156, 147] width 103 height 9
